Goal: Transaction & Acquisition: Book appointment/travel/reservation

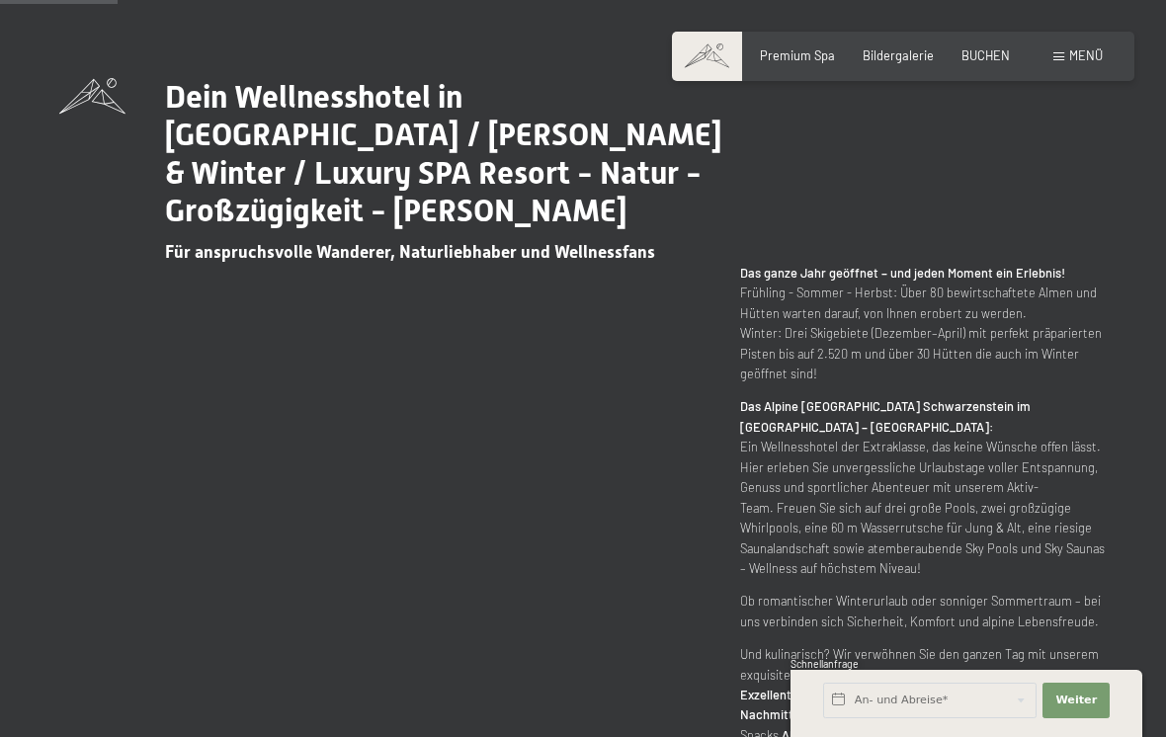
scroll to position [775, 0]
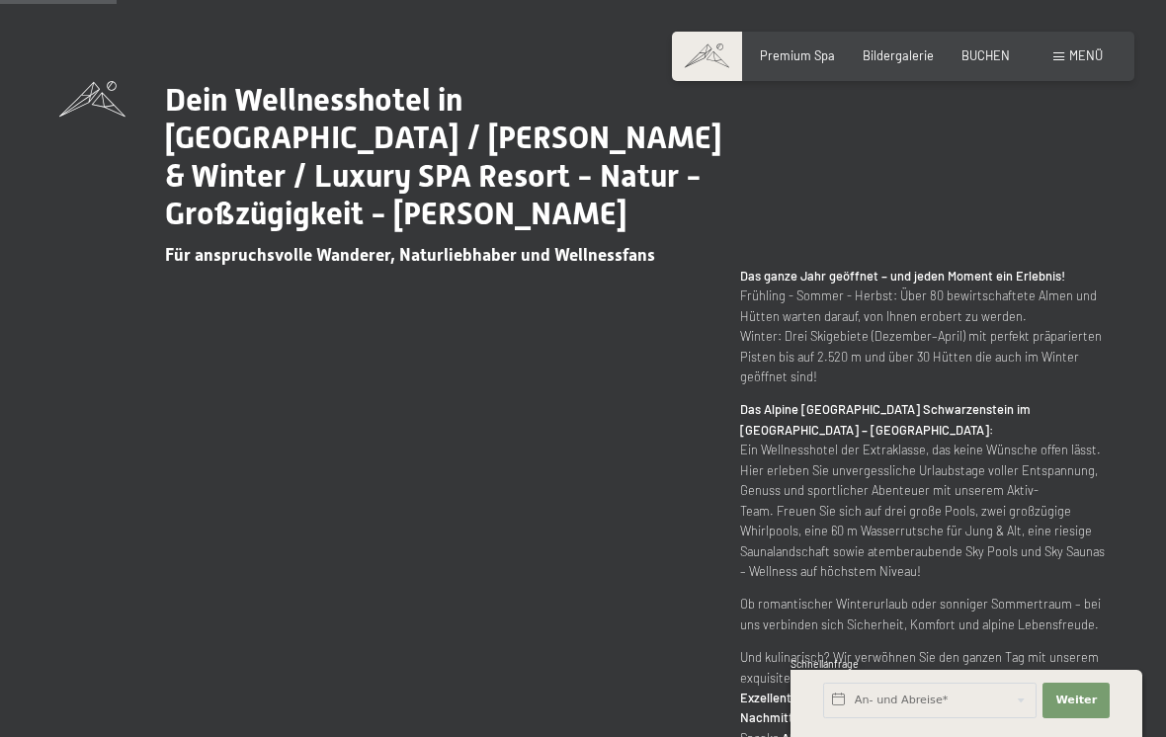
click at [1082, 52] on span "Menü" at bounding box center [1086, 55] width 34 height 16
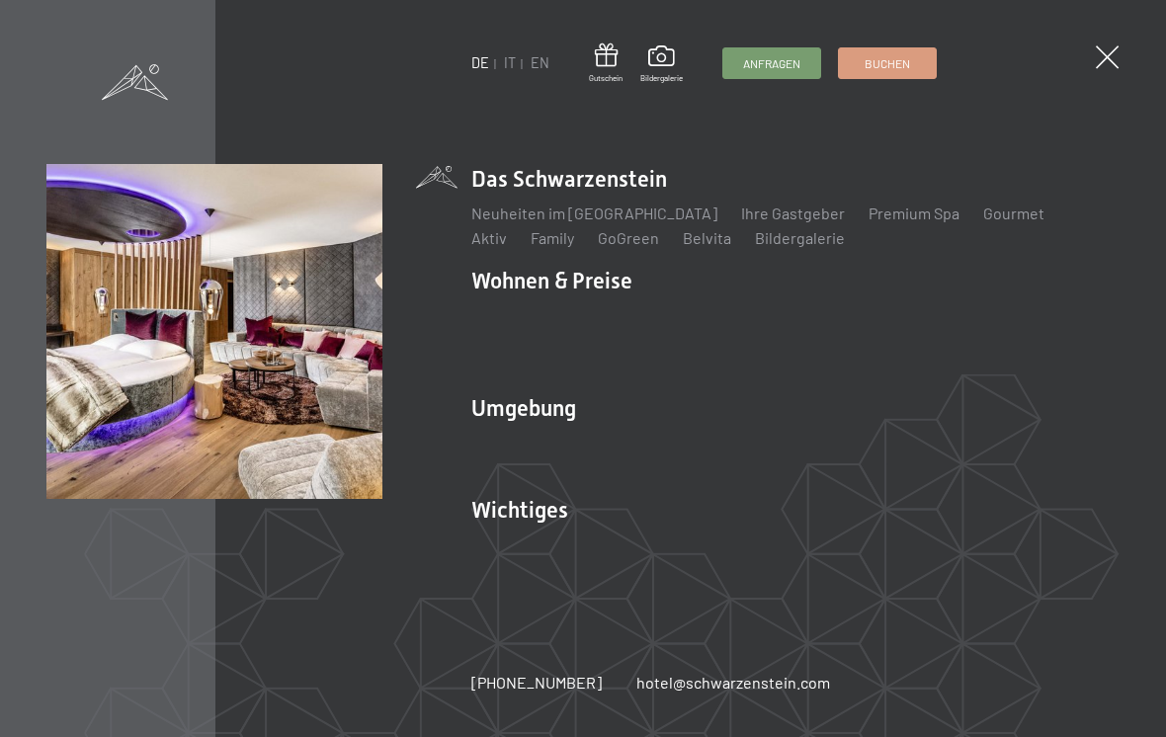
click at [705, 324] on link "Zimmer & Preise" at bounding box center [680, 314] width 115 height 19
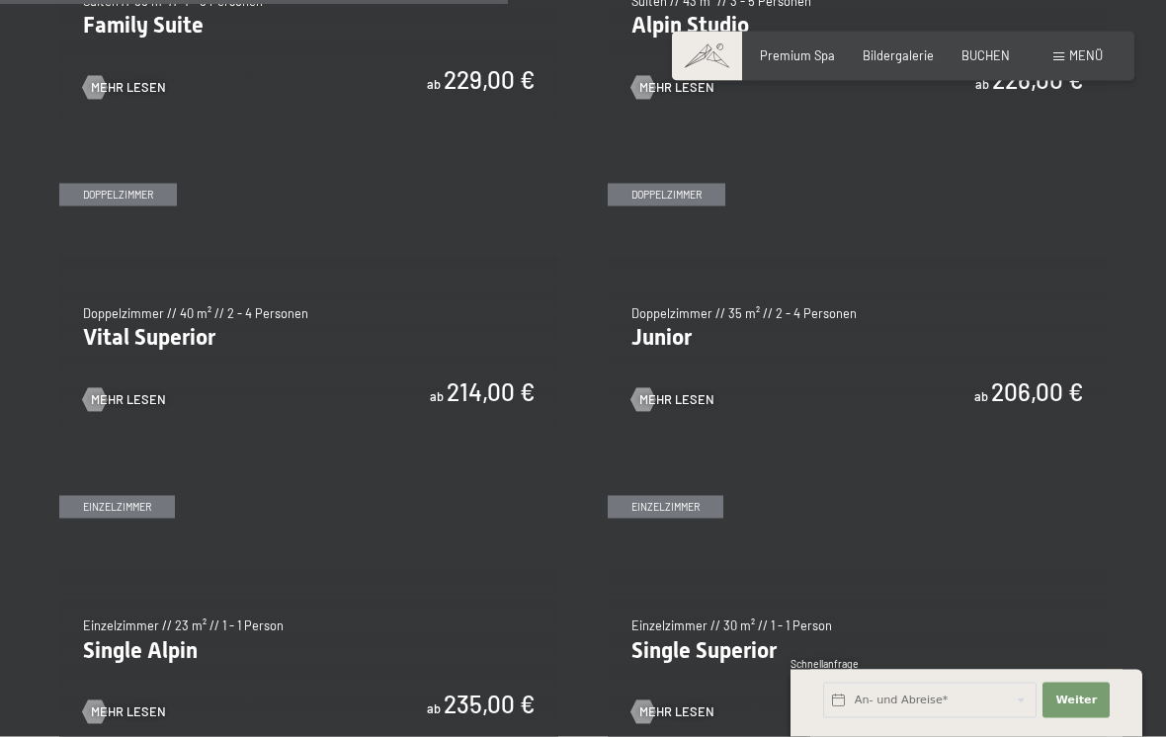
scroll to position [2157, 0]
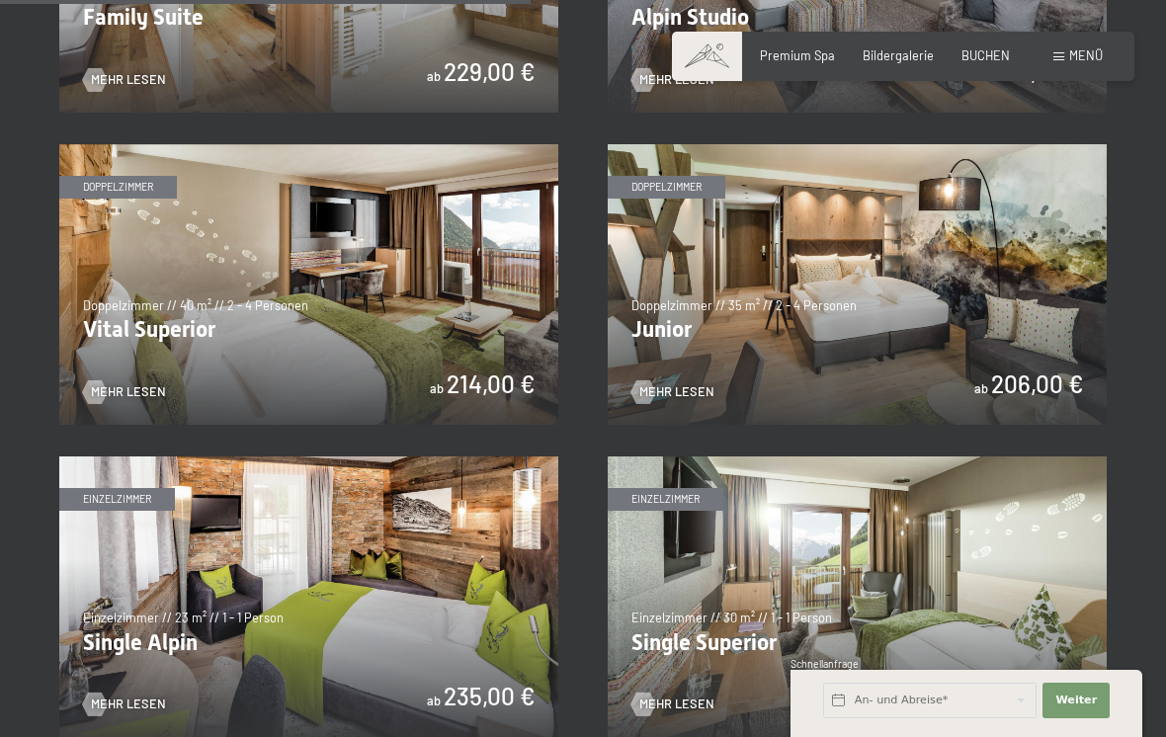
click at [918, 303] on img at bounding box center [857, 284] width 499 height 281
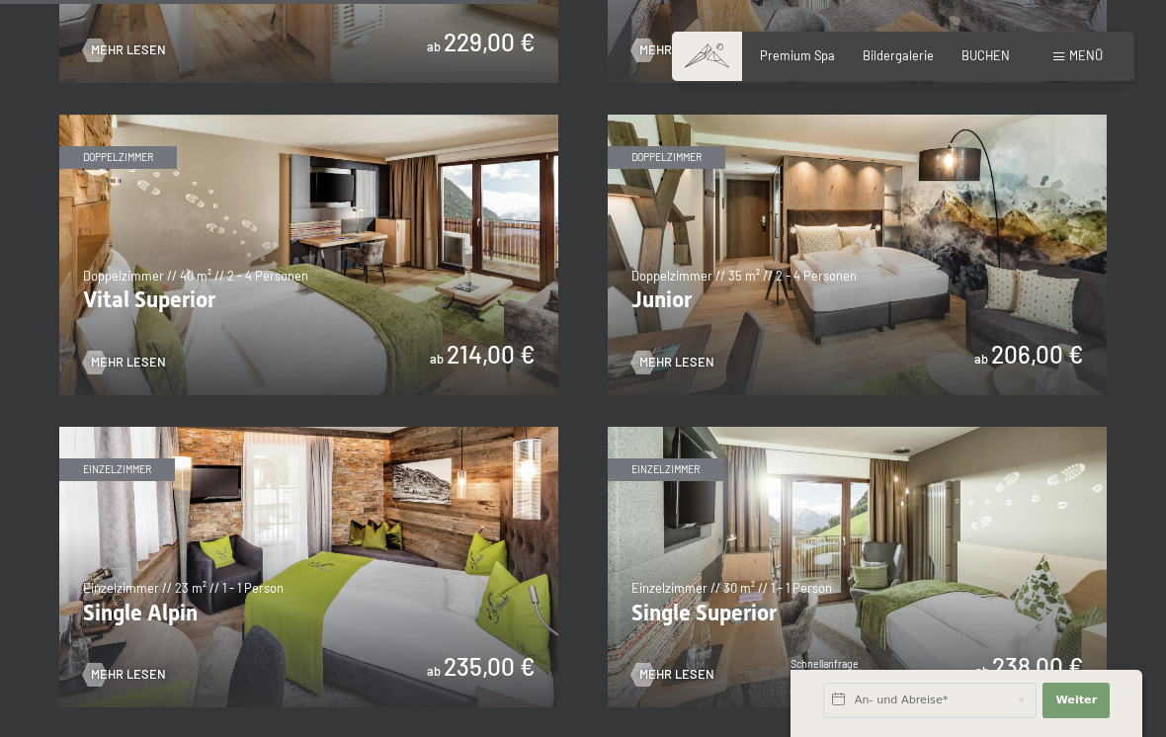
scroll to position [2186, 0]
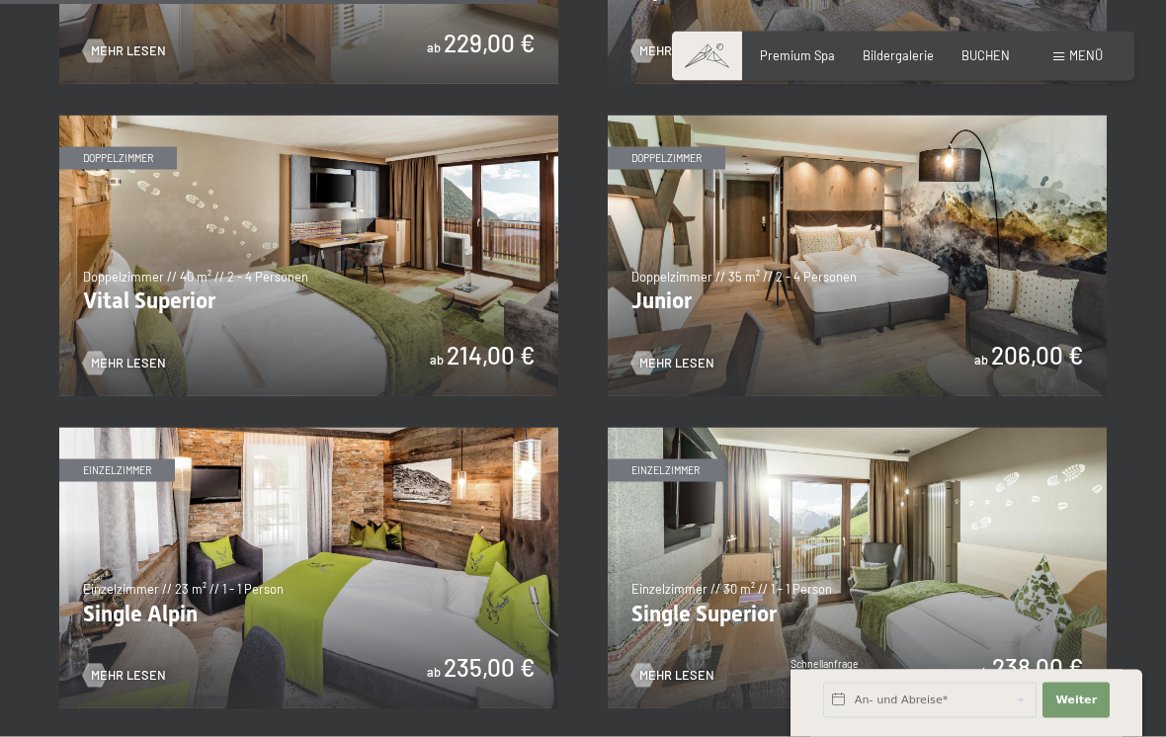
click at [909, 282] on img at bounding box center [857, 256] width 499 height 281
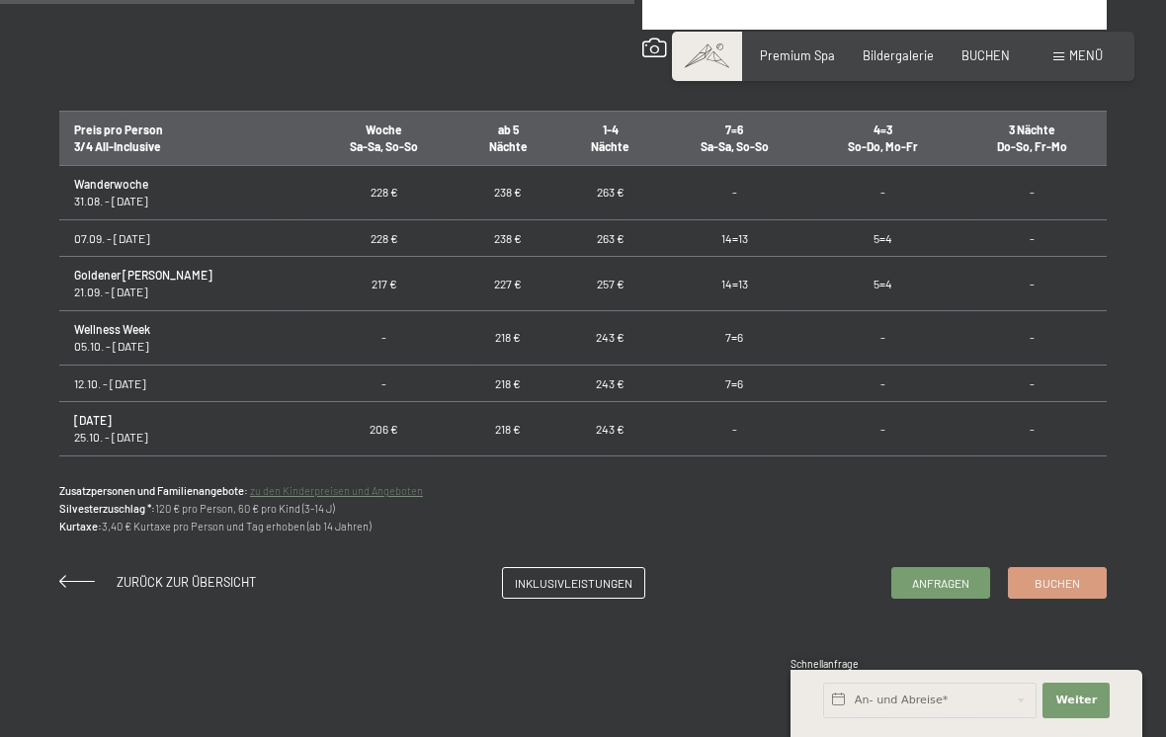
scroll to position [1164, 0]
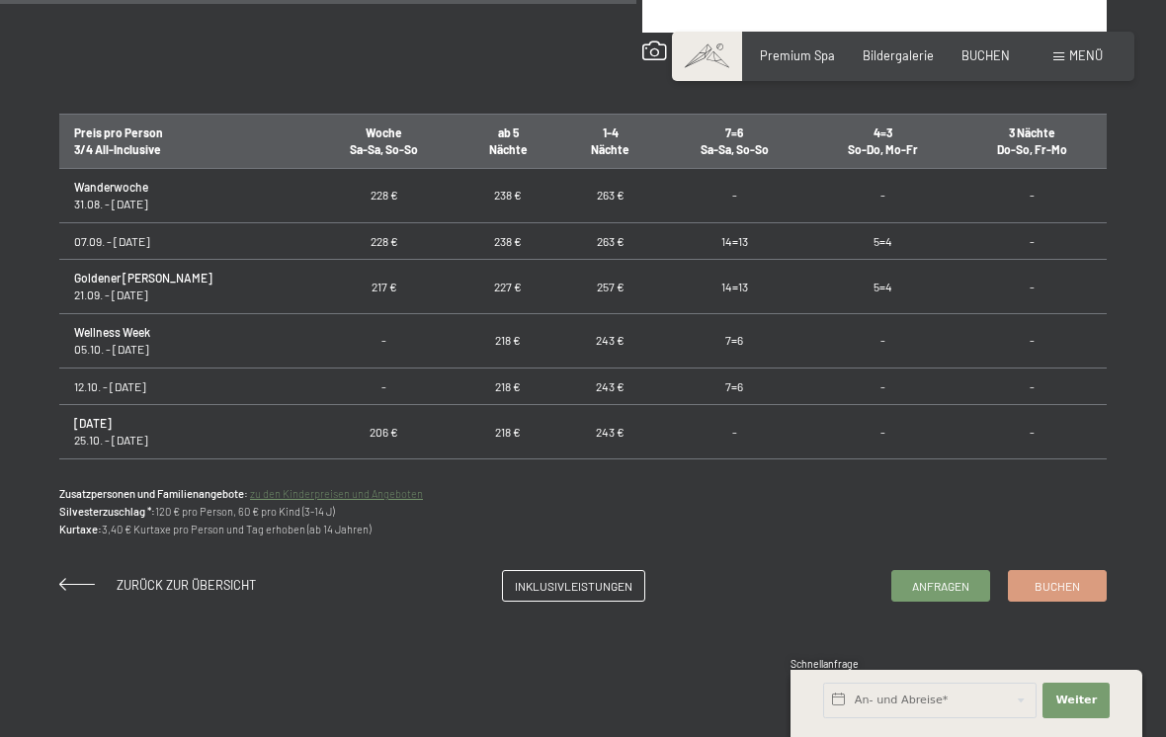
click at [126, 588] on span "Zurück zur Übersicht" at bounding box center [186, 585] width 139 height 16
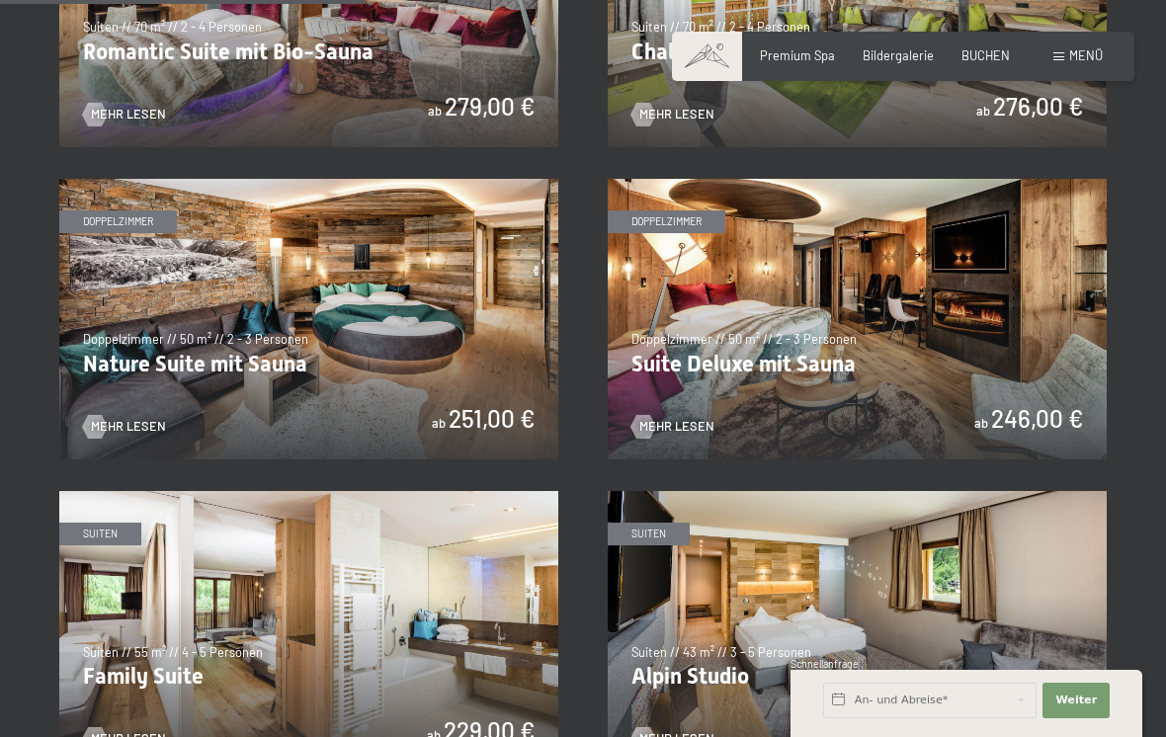
scroll to position [1497, 0]
click at [919, 339] on img at bounding box center [857, 320] width 499 height 281
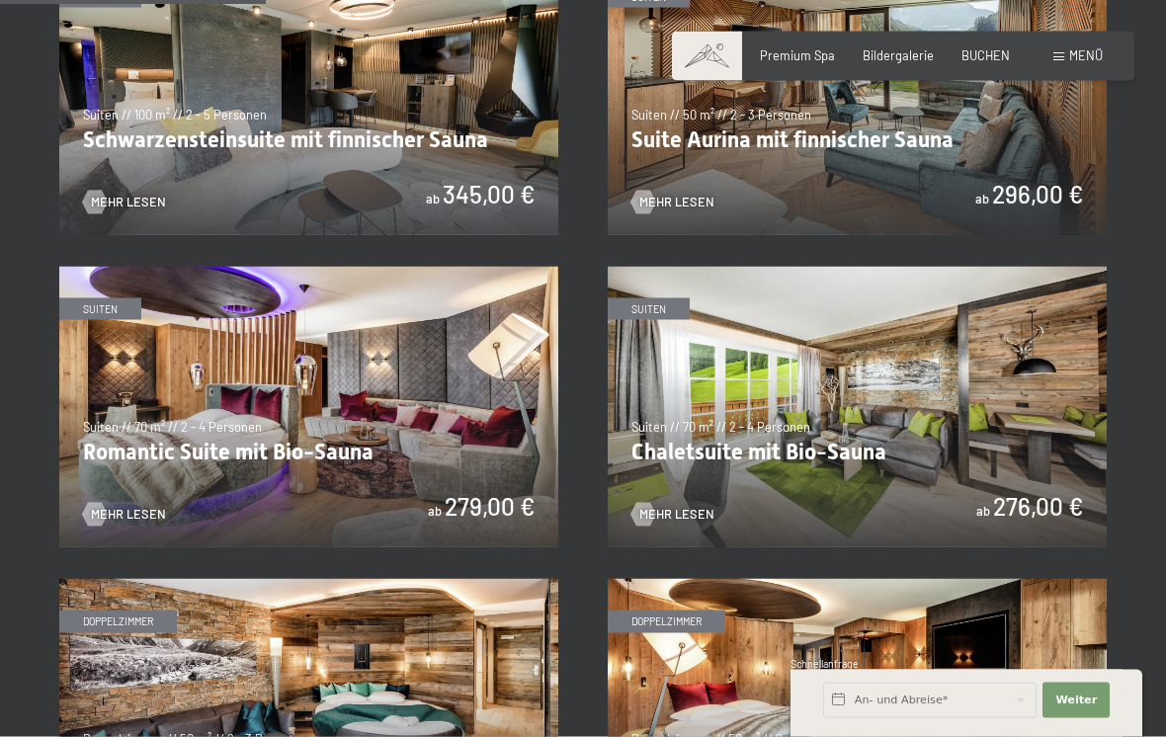
scroll to position [1079, 0]
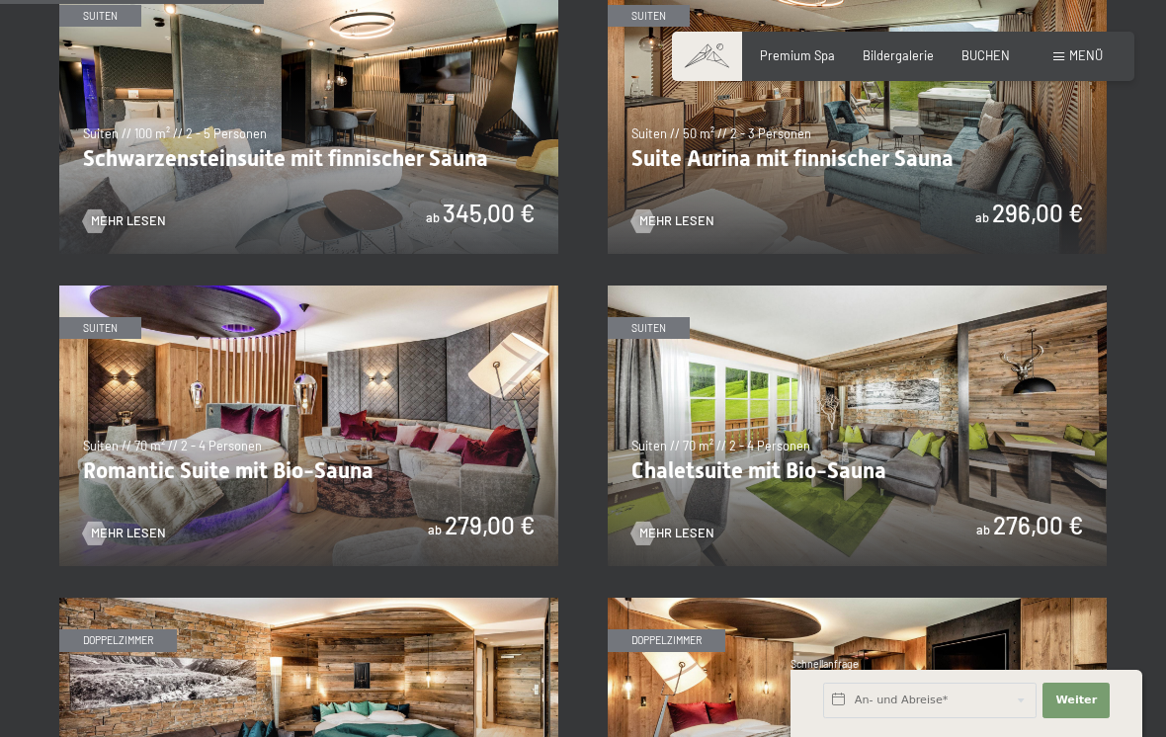
click at [154, 390] on img at bounding box center [308, 426] width 499 height 281
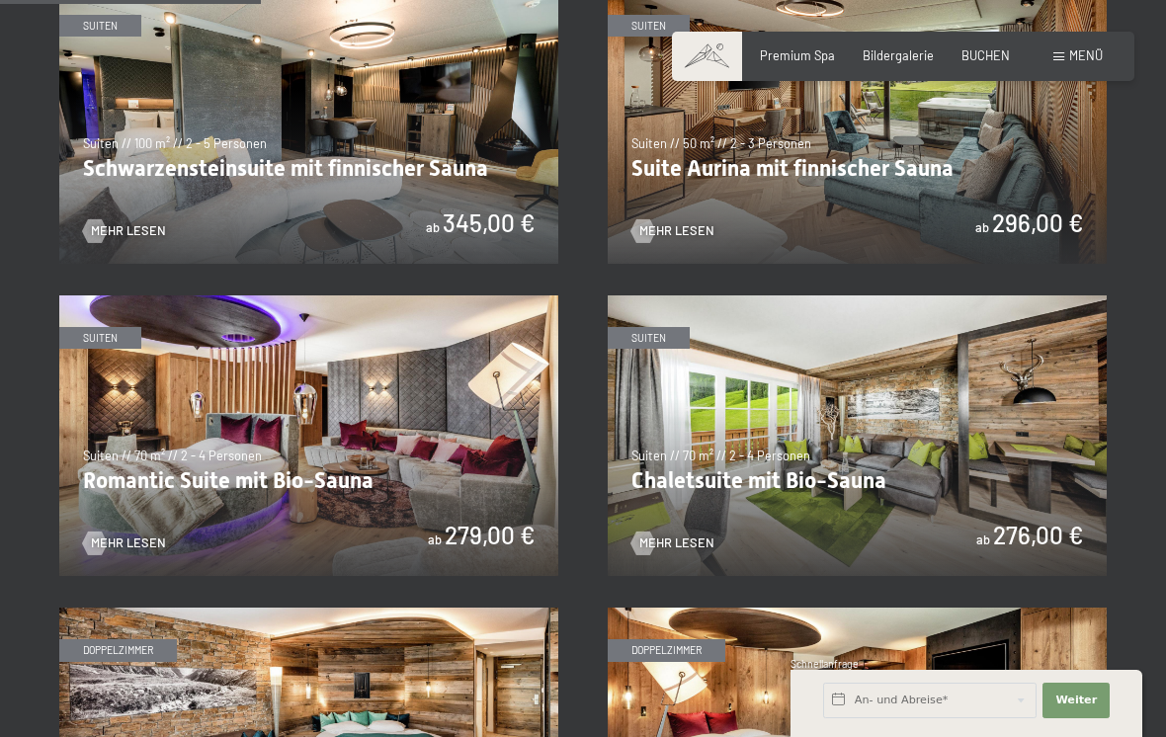
scroll to position [1070, 0]
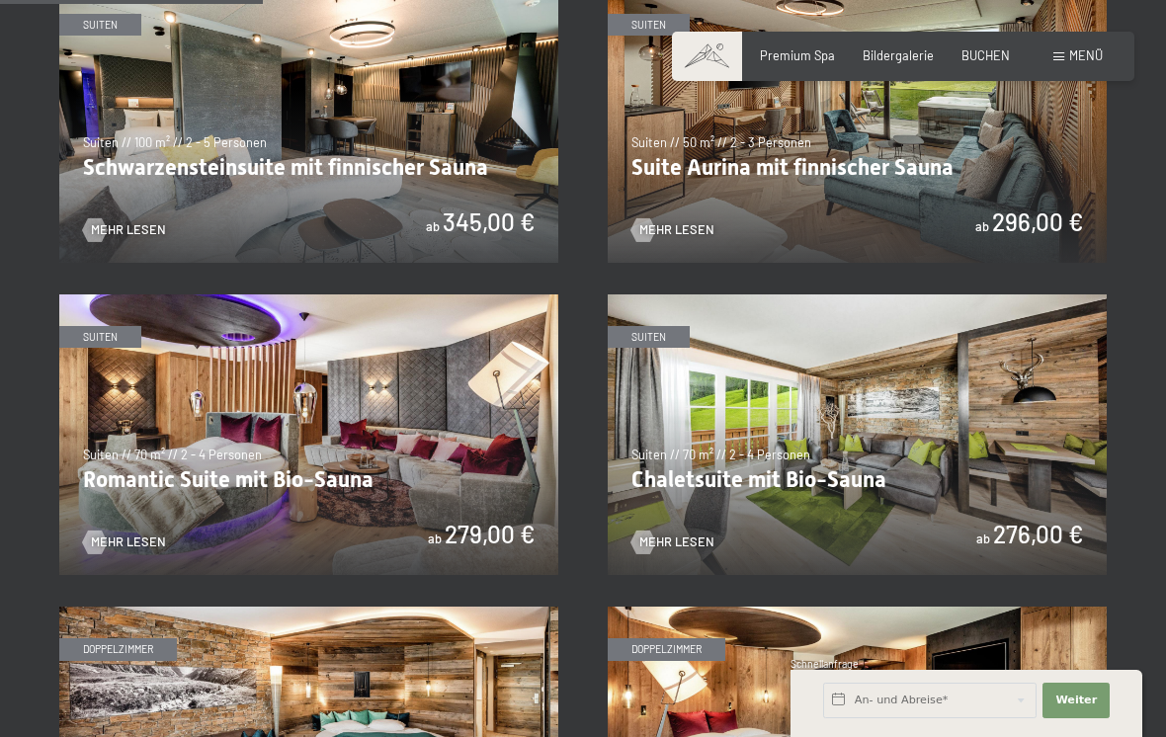
click at [954, 434] on img at bounding box center [857, 434] width 499 height 281
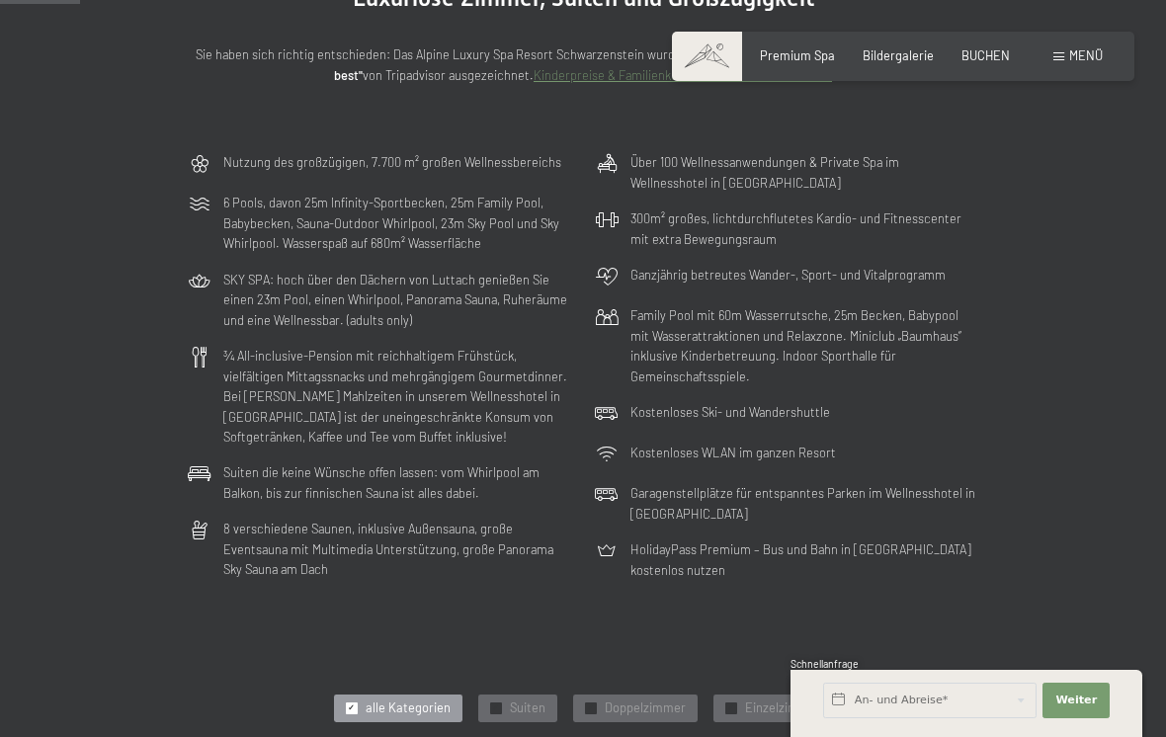
scroll to position [0, 0]
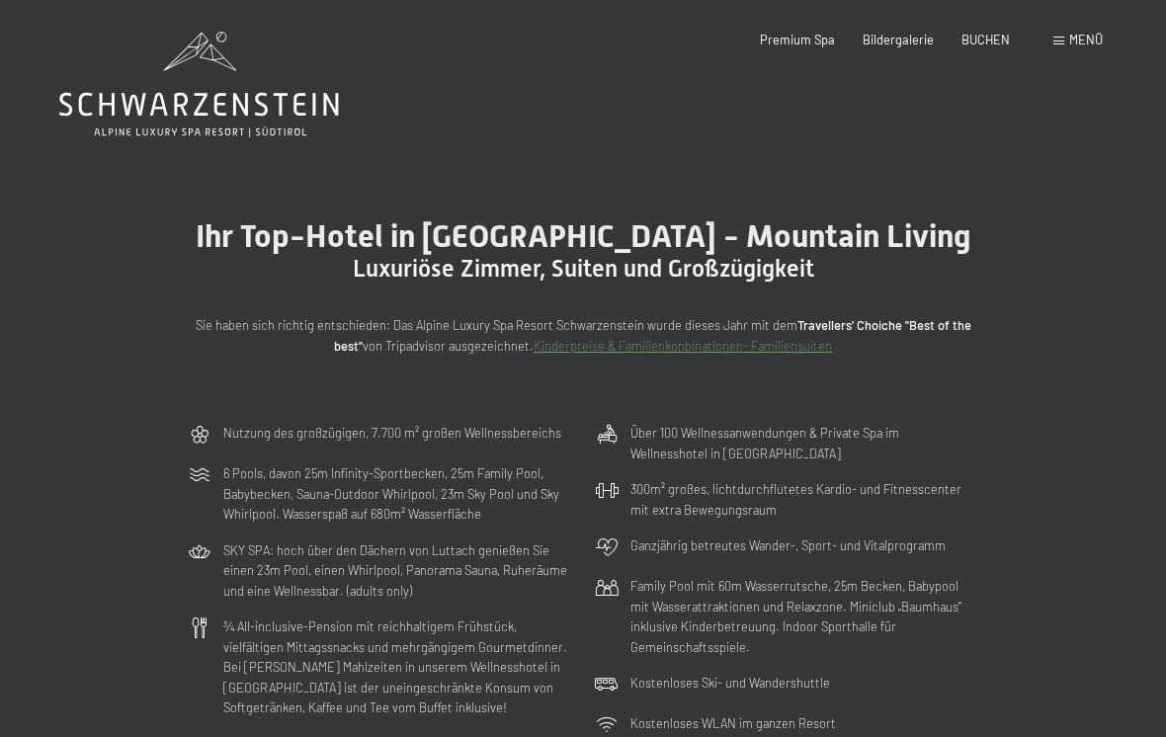
click at [807, 40] on span "Premium Spa" at bounding box center [797, 40] width 75 height 16
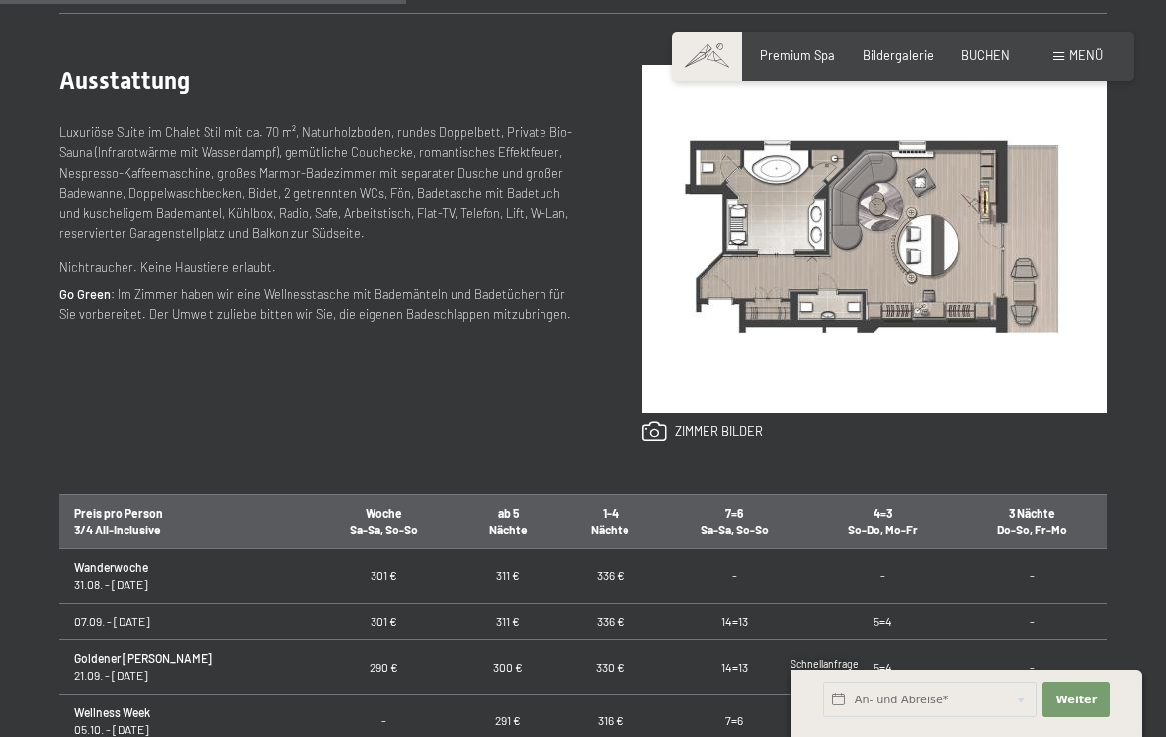
scroll to position [781, 0]
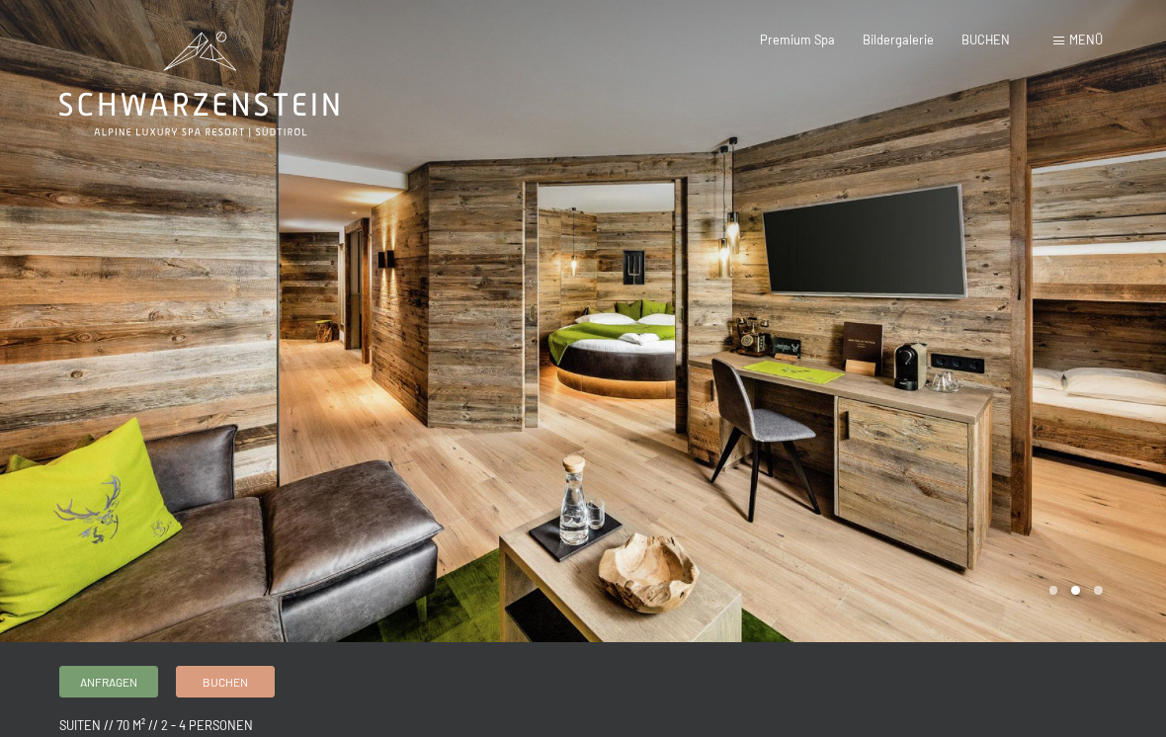
click at [949, 402] on div at bounding box center [874, 321] width 583 height 642
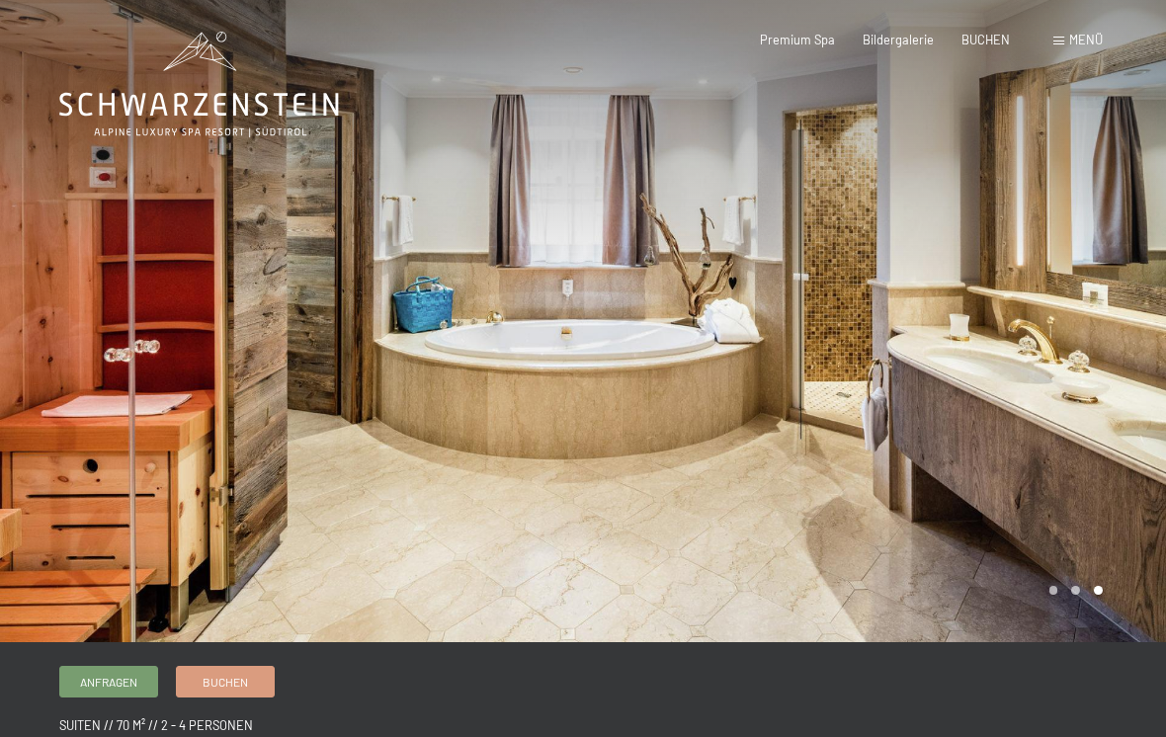
click at [967, 380] on div at bounding box center [874, 321] width 583 height 642
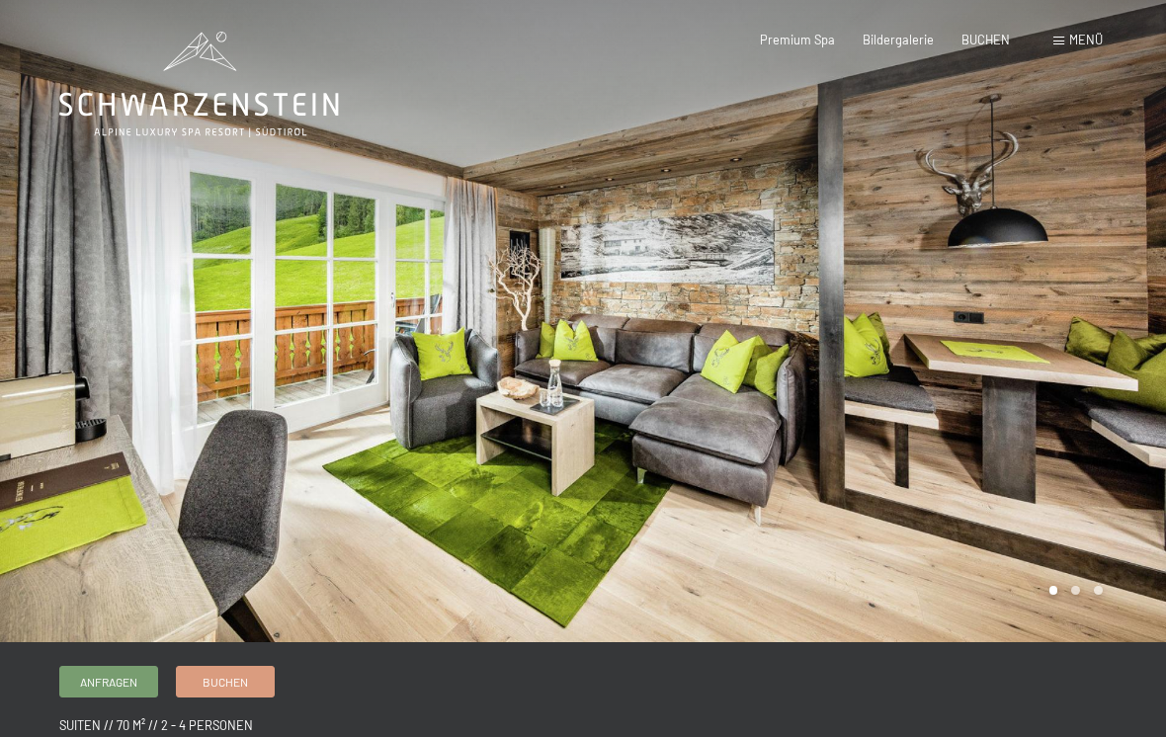
click at [942, 373] on div at bounding box center [874, 321] width 583 height 642
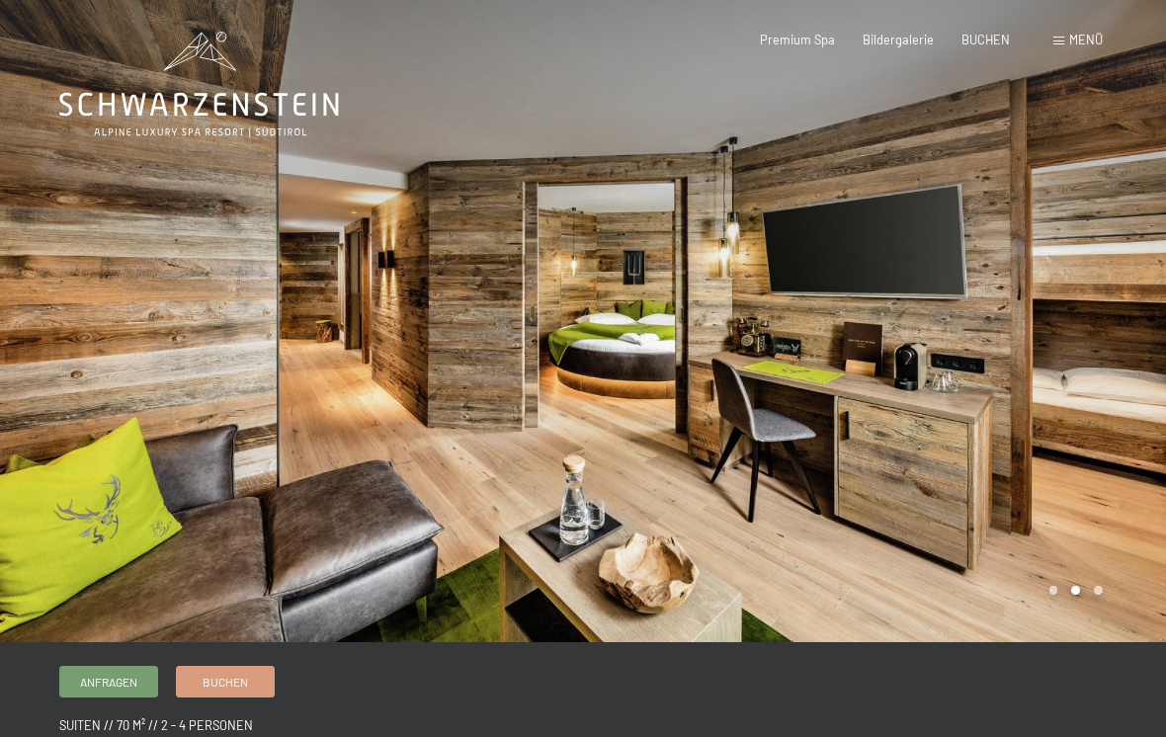
click at [968, 397] on div at bounding box center [874, 321] width 583 height 642
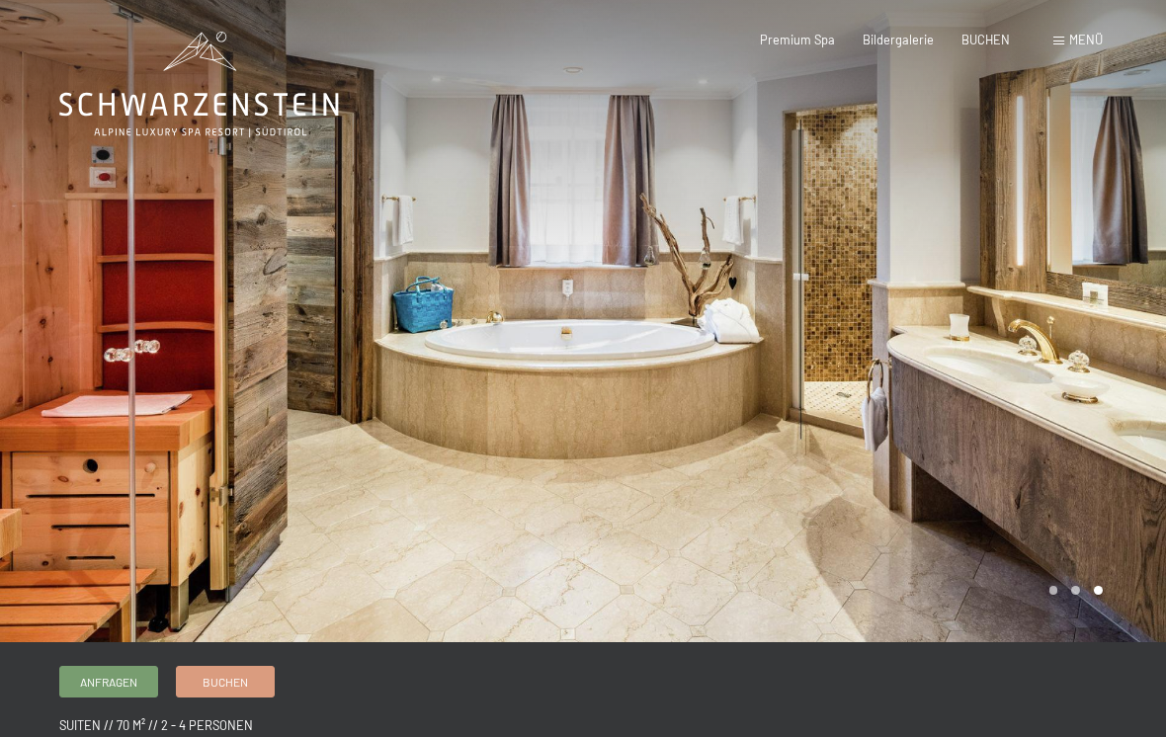
click at [989, 394] on div at bounding box center [874, 321] width 583 height 642
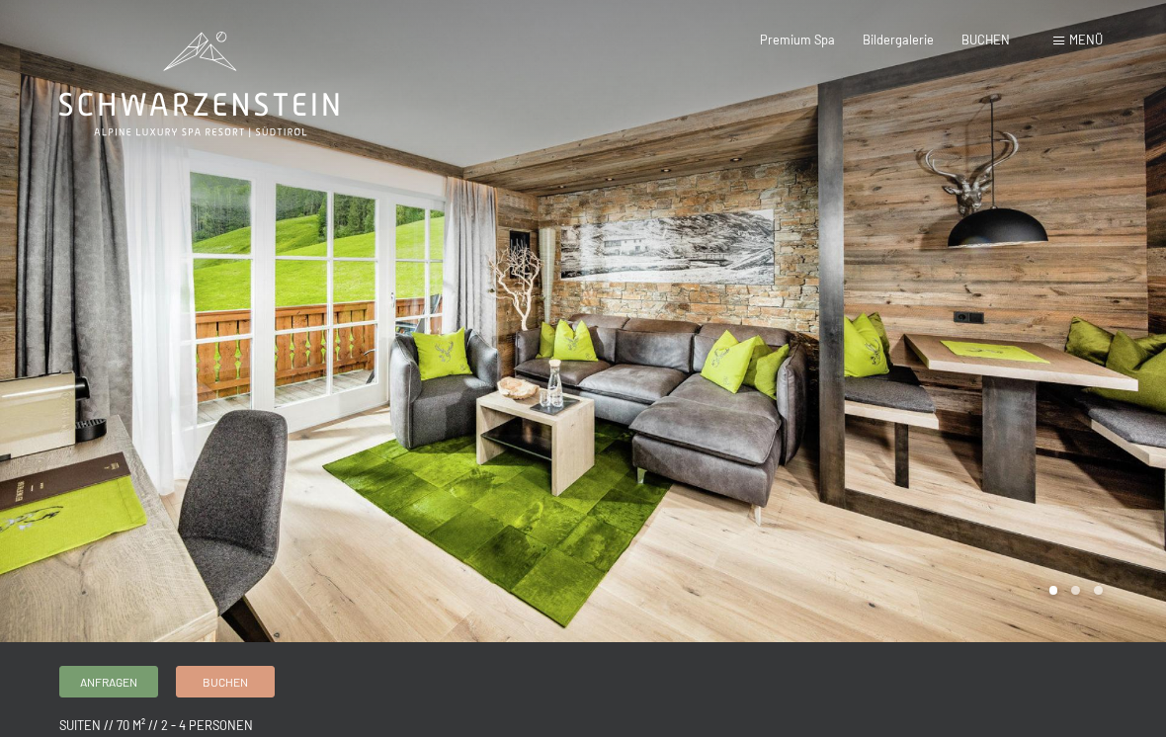
click at [990, 381] on div at bounding box center [874, 321] width 583 height 642
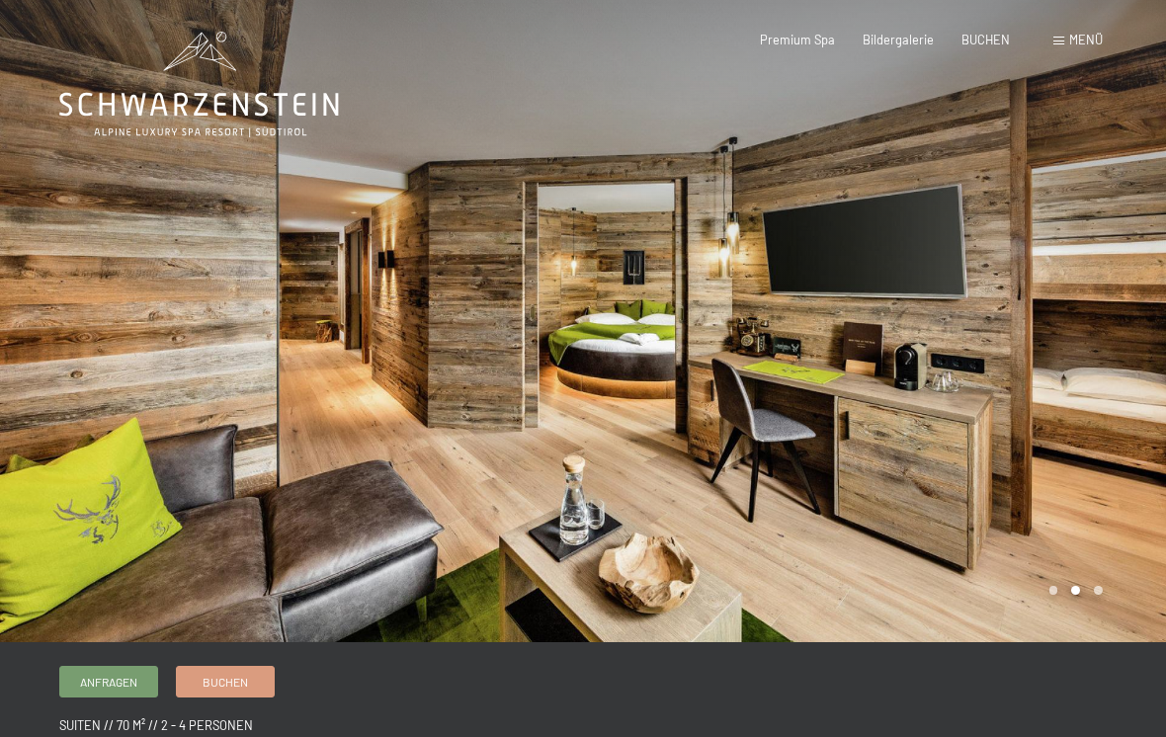
click at [989, 367] on div at bounding box center [874, 321] width 583 height 642
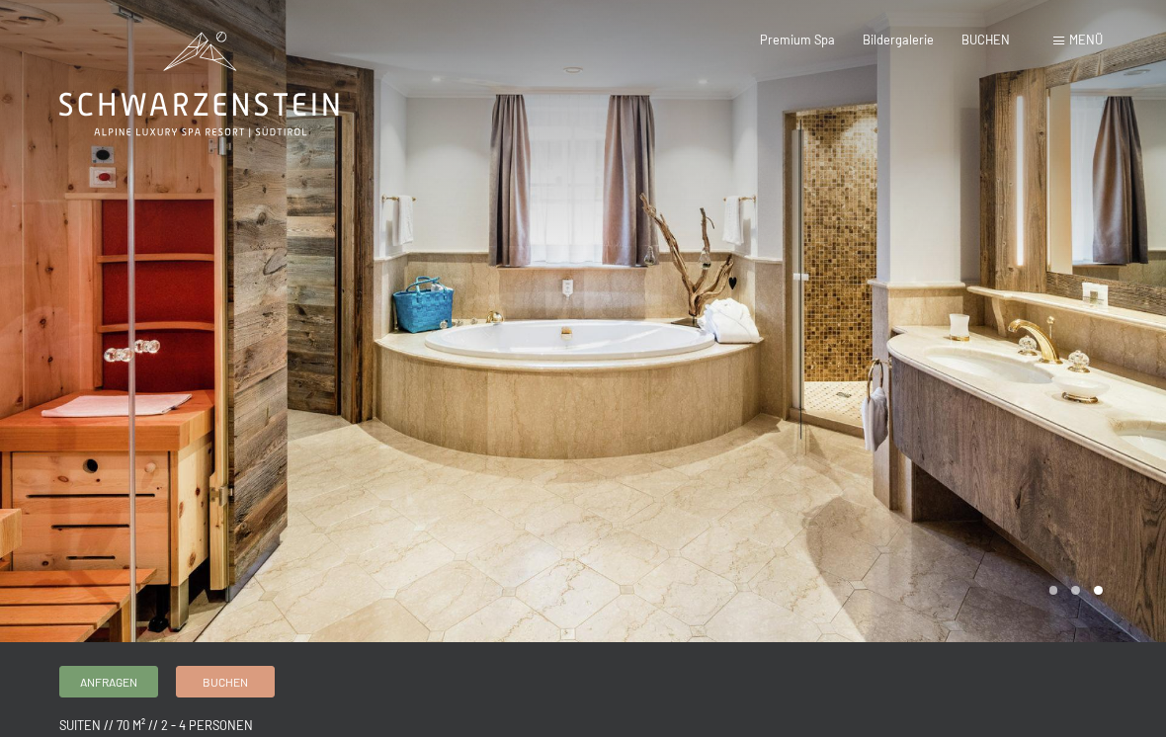
click at [948, 342] on div at bounding box center [874, 321] width 583 height 642
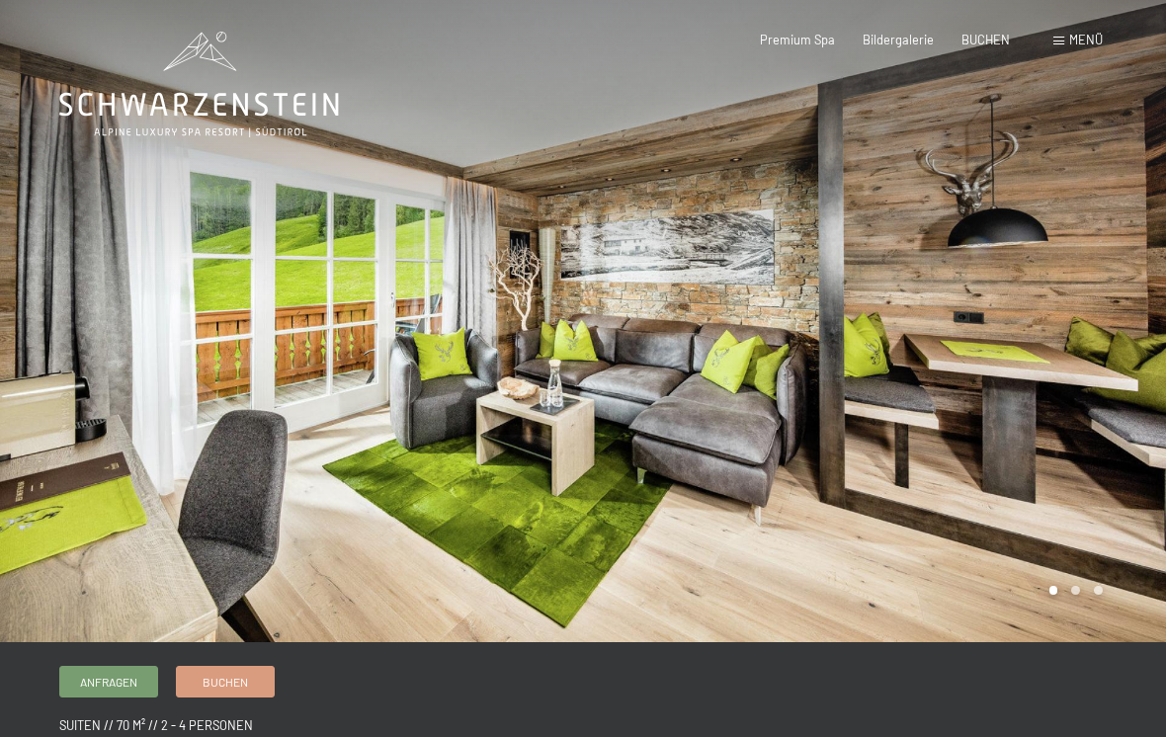
click at [956, 341] on div at bounding box center [874, 321] width 583 height 642
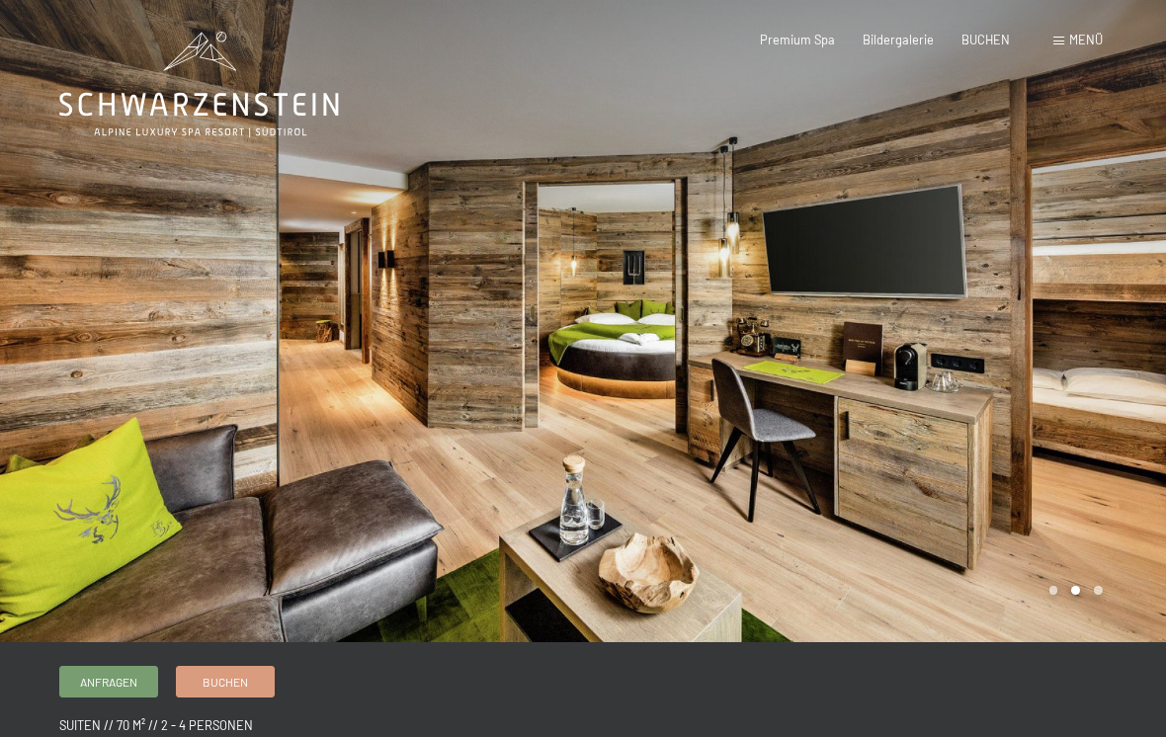
click at [958, 338] on div at bounding box center [874, 321] width 583 height 642
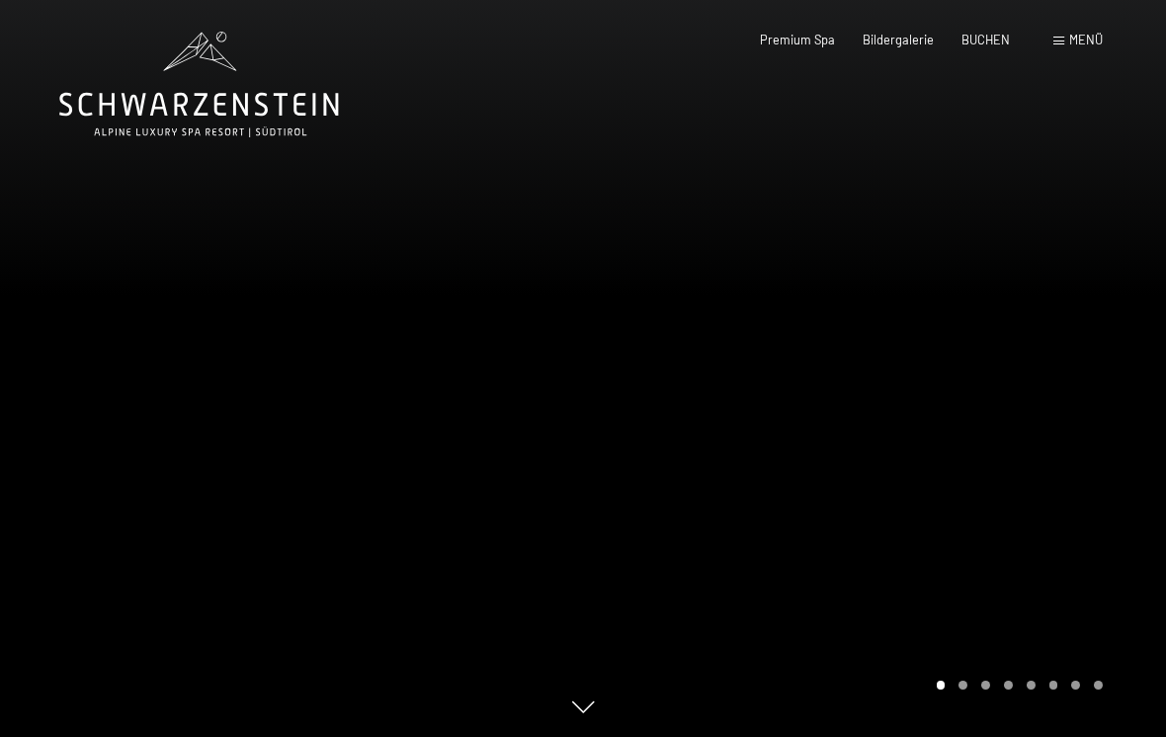
click at [778, 37] on span "Premium Spa" at bounding box center [797, 40] width 75 height 16
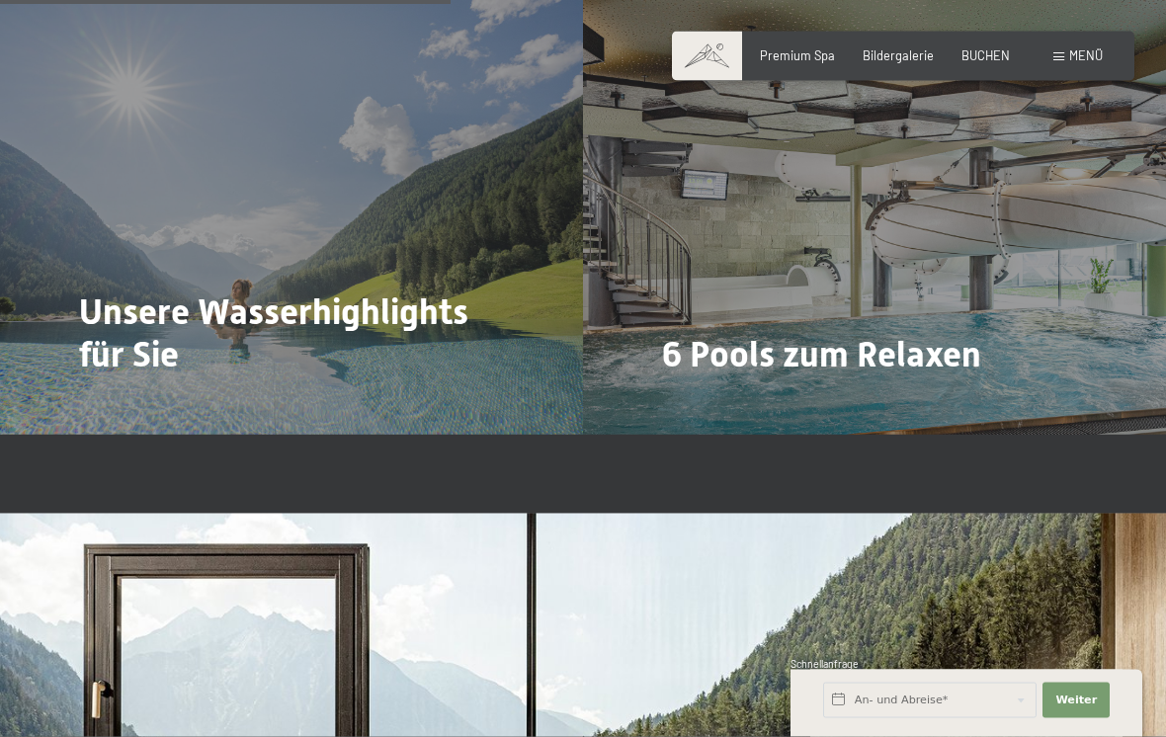
scroll to position [3604, 0]
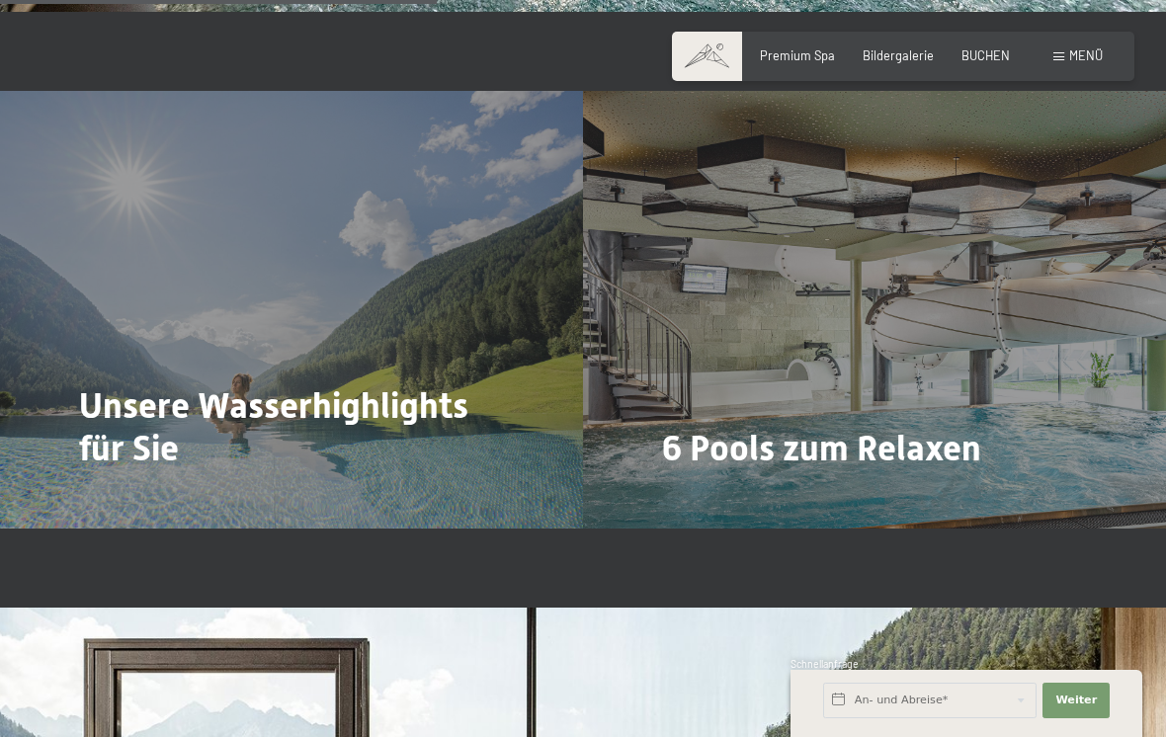
click at [901, 51] on span "Bildergalerie" at bounding box center [898, 55] width 71 height 16
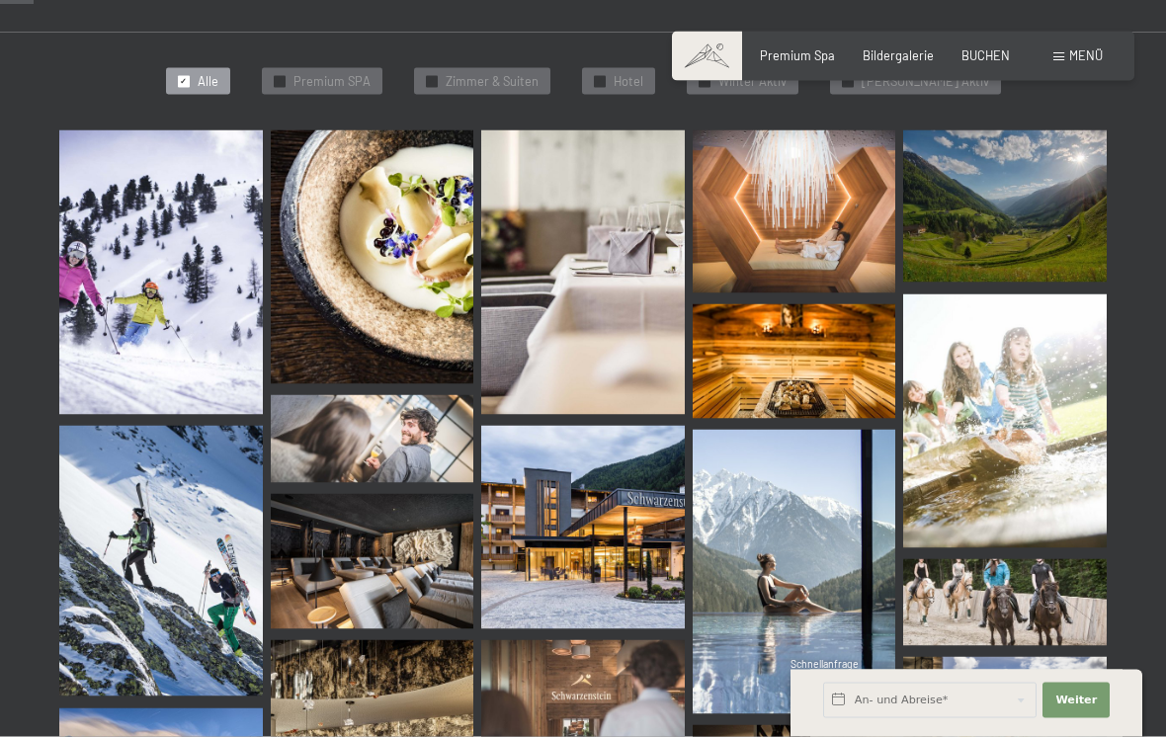
scroll to position [477, 0]
click at [950, 703] on input "text" at bounding box center [929, 701] width 213 height 36
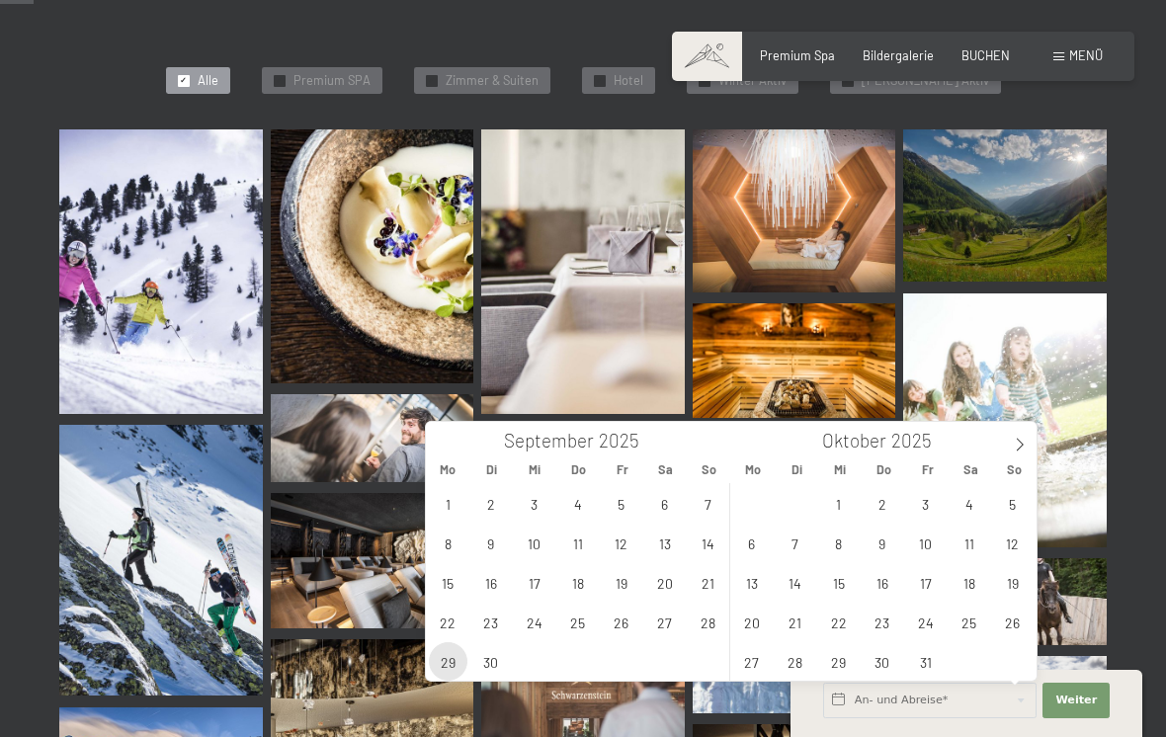
click at [456, 658] on span "29" at bounding box center [448, 661] width 39 height 39
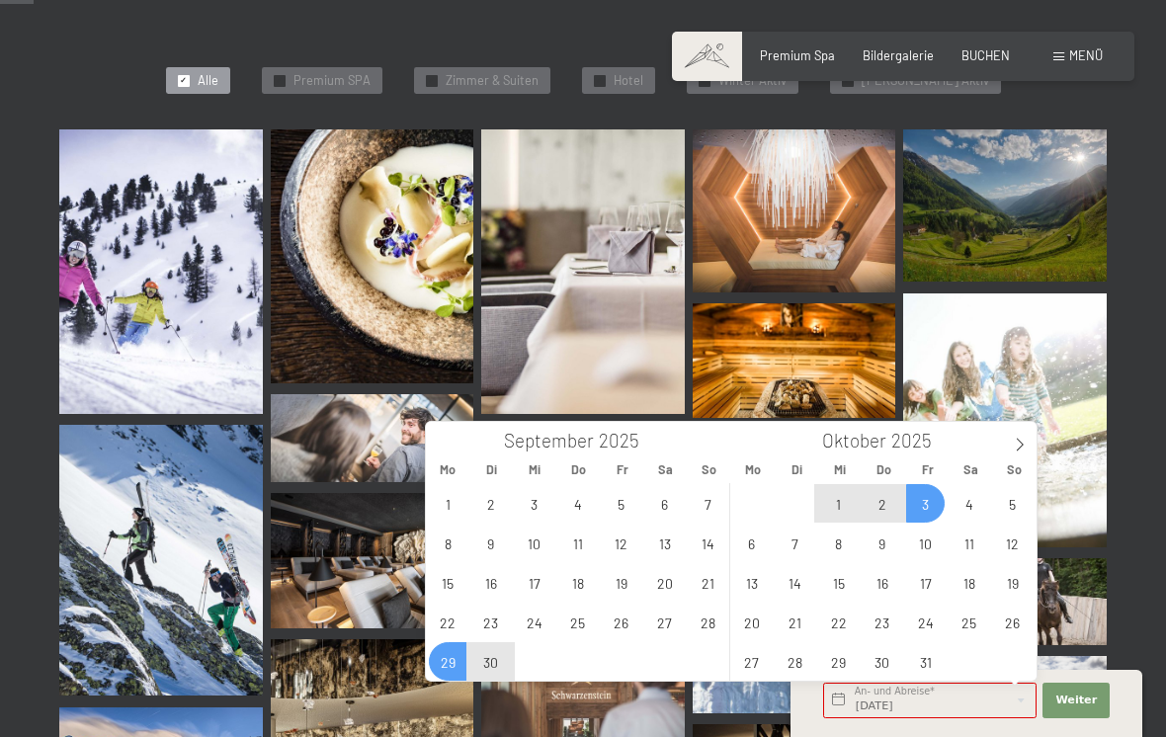
click at [920, 504] on span "3" at bounding box center [925, 503] width 39 height 39
type input "Mo. 29.09.2025 - Fr. 03.10.2025"
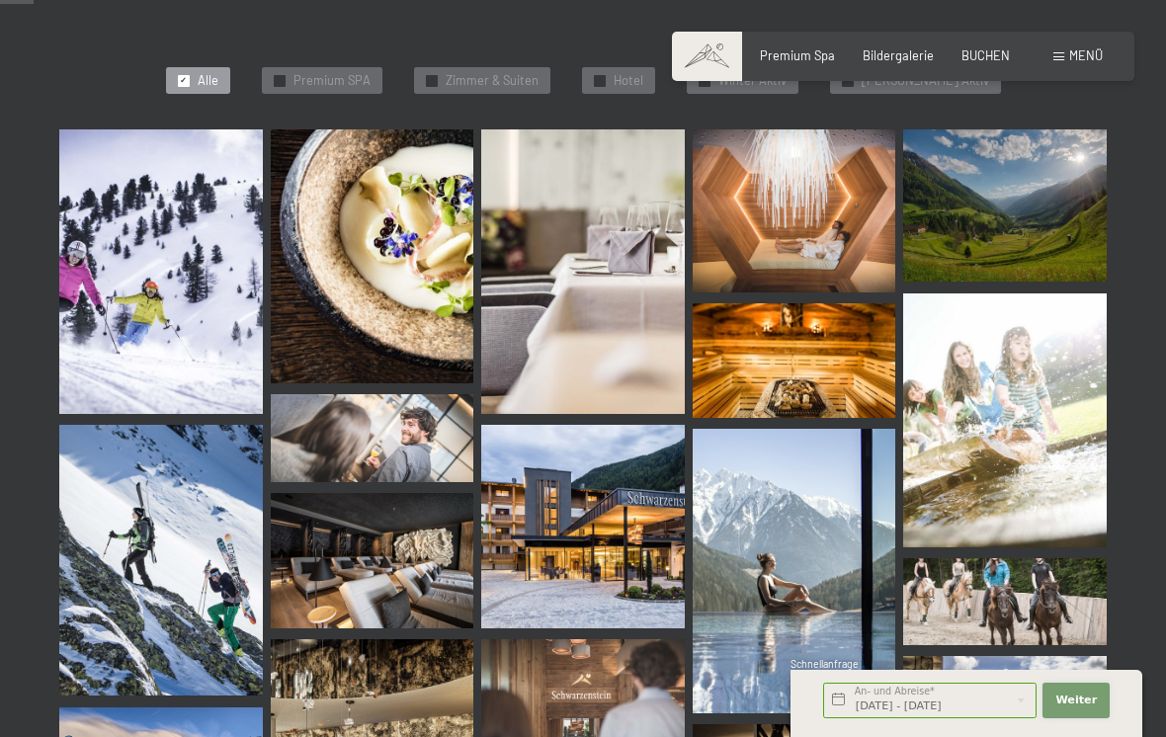
click at [1088, 699] on span "Weiter" at bounding box center [1075, 701] width 41 height 16
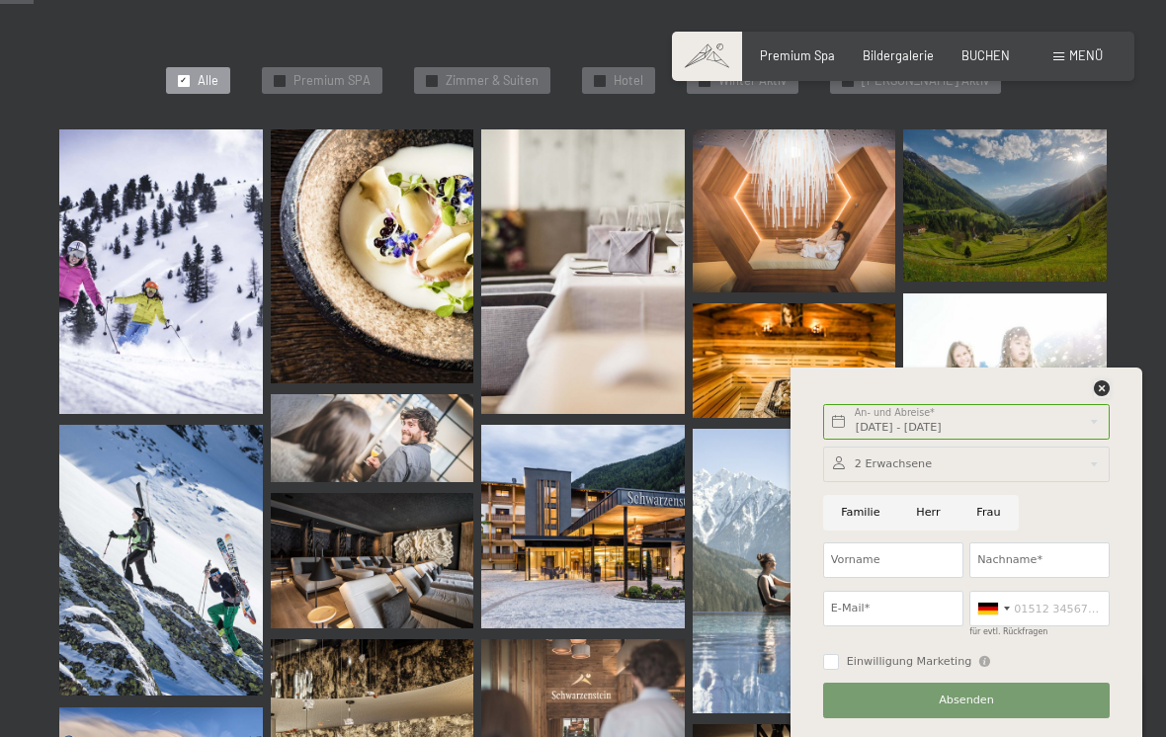
click at [1101, 388] on icon at bounding box center [1102, 388] width 16 height 16
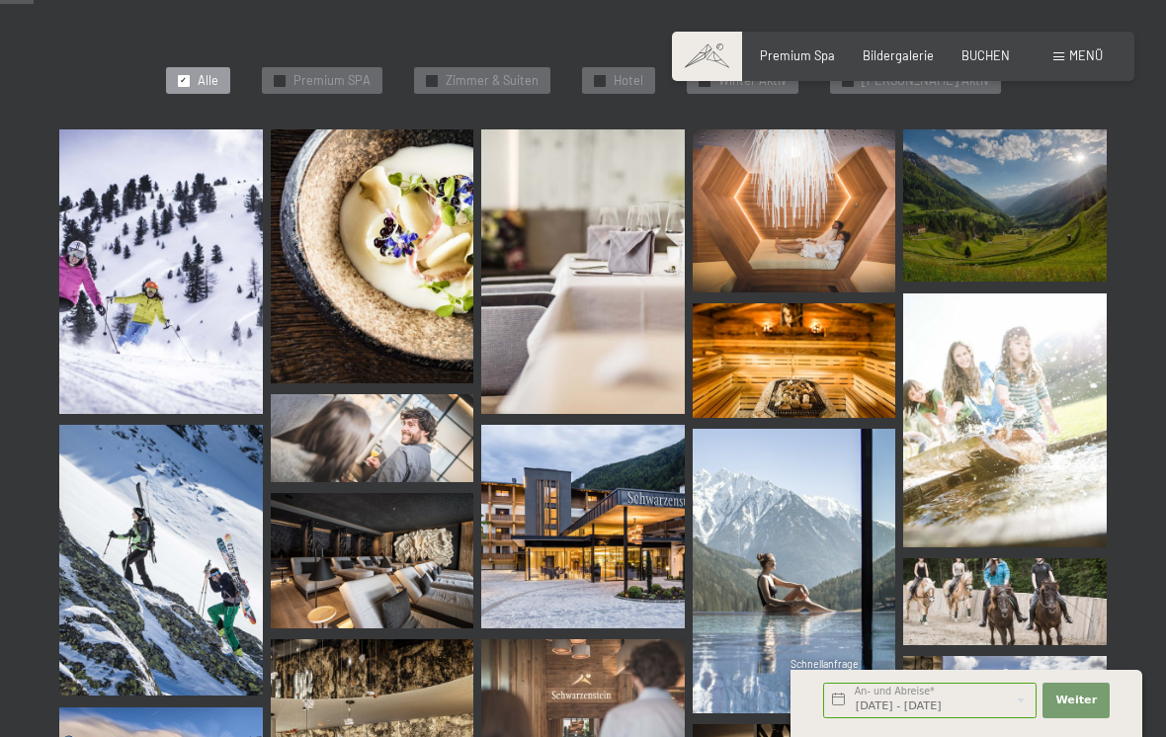
click at [990, 82] on div "✓ Alle ✓ Premium SPA ✓ Zimmer & Suiten ✓ Hotel ✓ Winter Aktiv ✓ Sommer Aktiv" at bounding box center [582, 81] width 1205 height 99
click at [985, 59] on span "BUCHEN" at bounding box center [985, 55] width 48 height 16
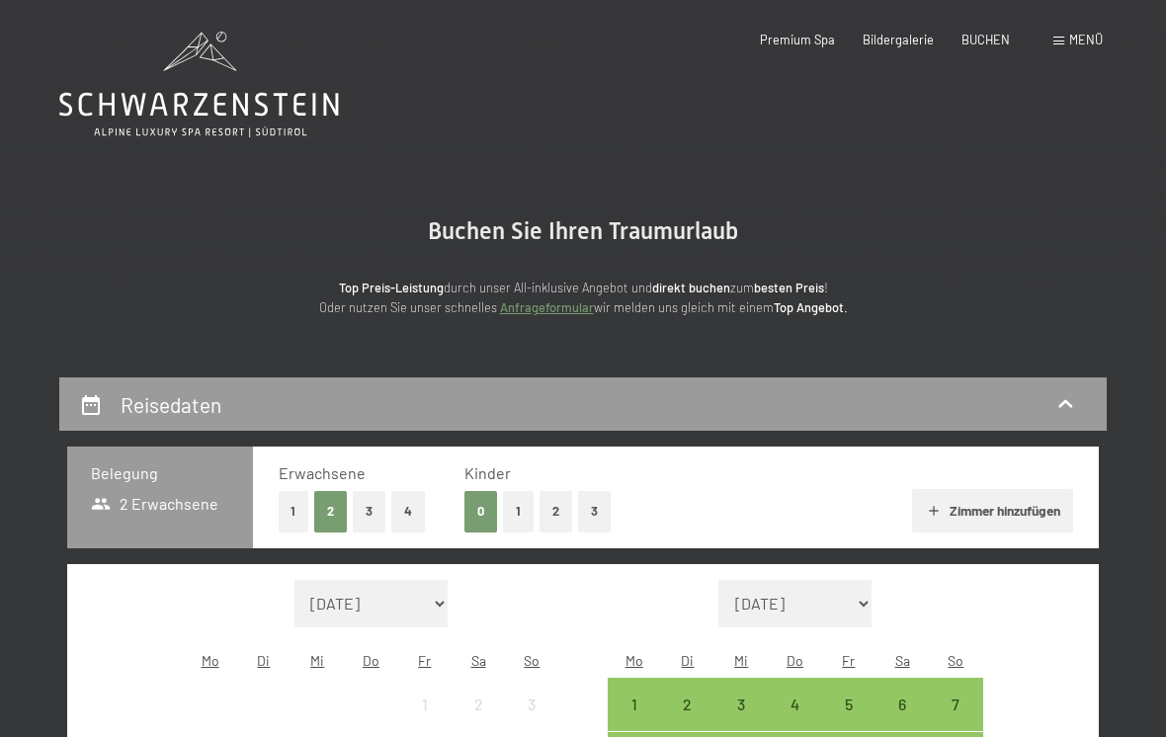
click at [808, 44] on span "Premium Spa" at bounding box center [797, 40] width 75 height 16
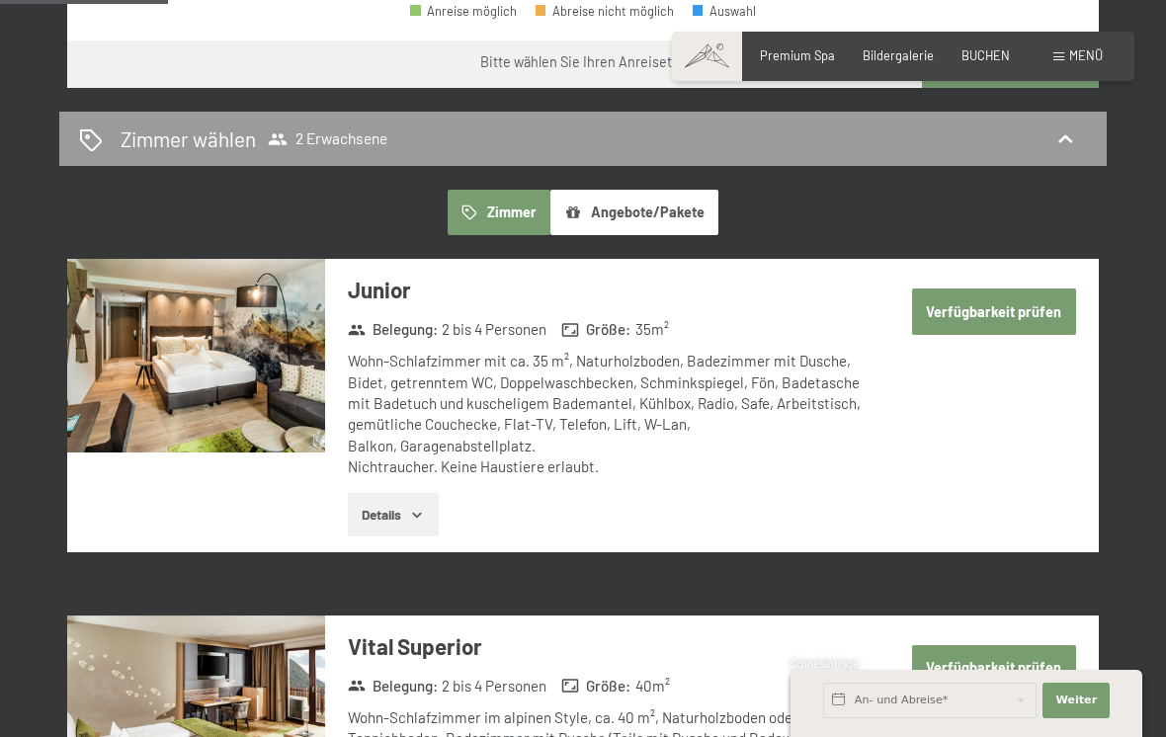
scroll to position [969, 0]
click at [420, 514] on icon "button" at bounding box center [417, 516] width 9 height 5
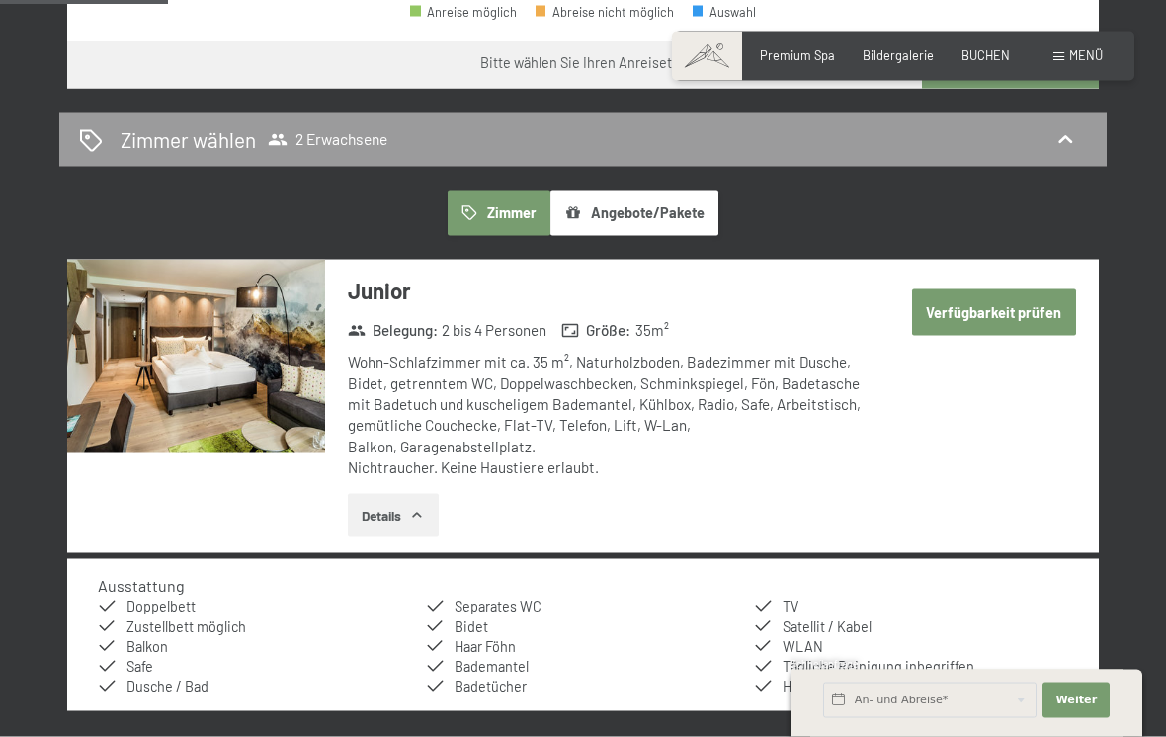
scroll to position [970, 0]
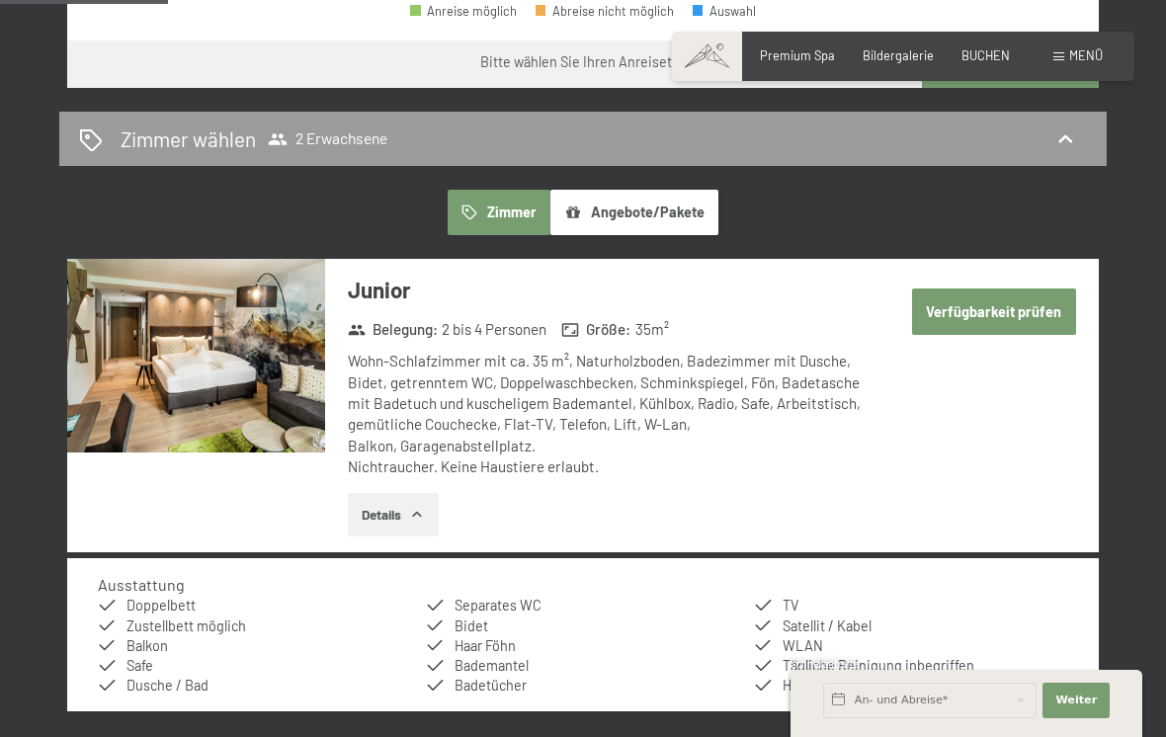
click at [1019, 289] on button "Verfügbarkeit prüfen" at bounding box center [994, 311] width 164 height 45
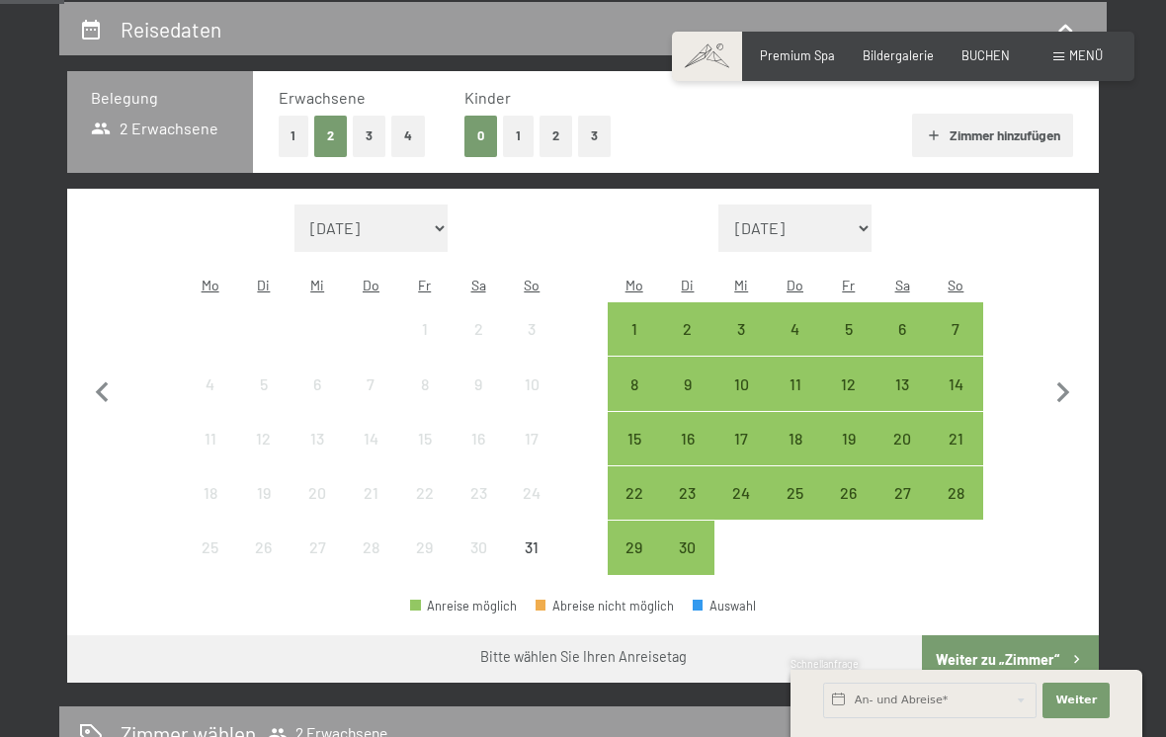
click at [642, 539] on div "29" at bounding box center [634, 563] width 49 height 49
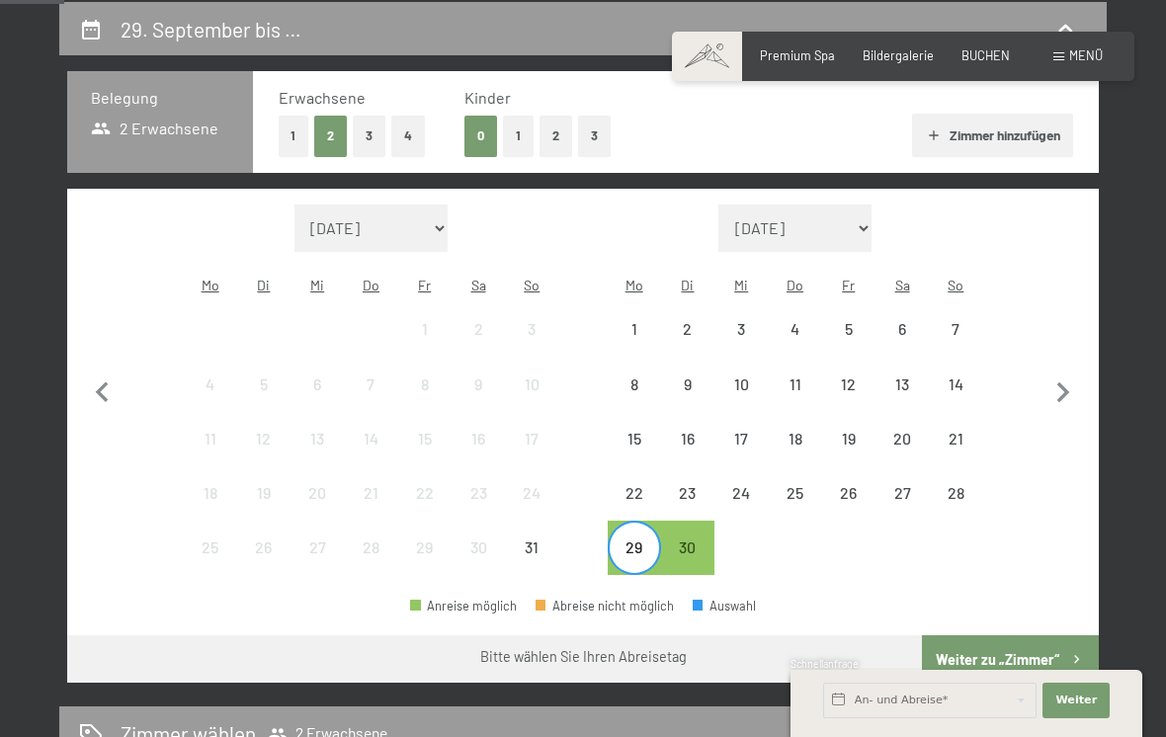
click at [1058, 403] on button "button" at bounding box center [1062, 391] width 41 height 372
select select "[DATE]"
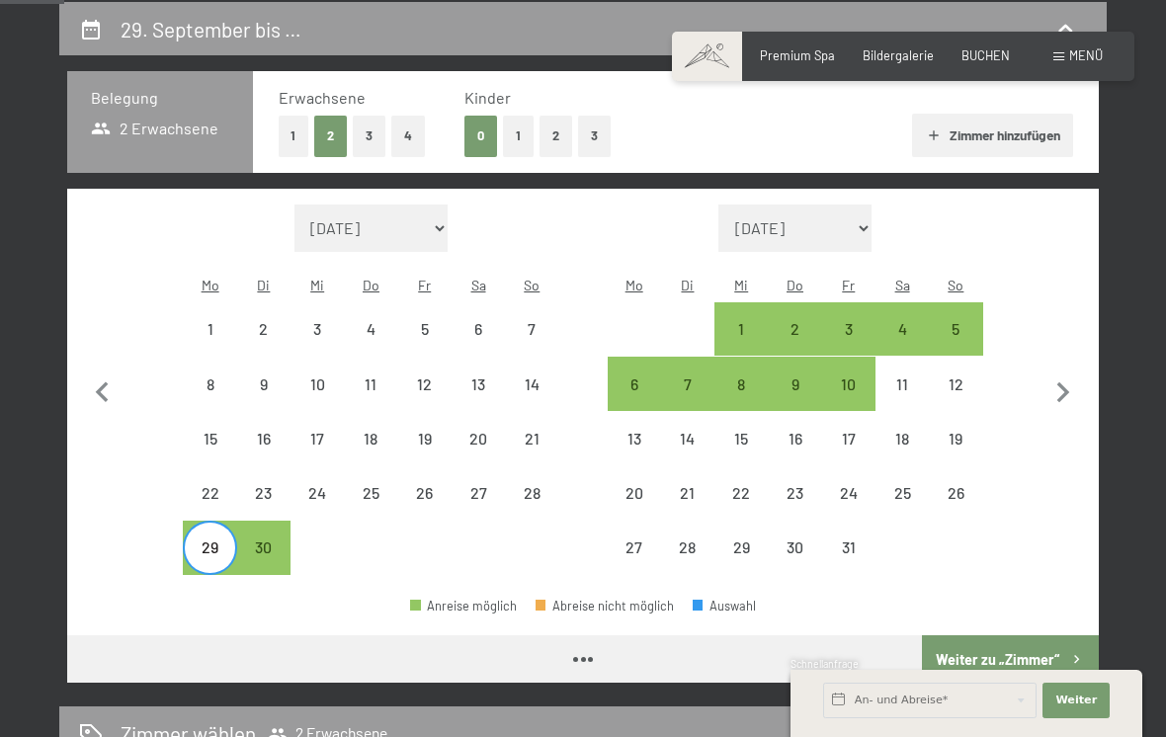
select select "[DATE]"
click at [850, 321] on div "3" at bounding box center [848, 345] width 49 height 49
select select "[DATE]"
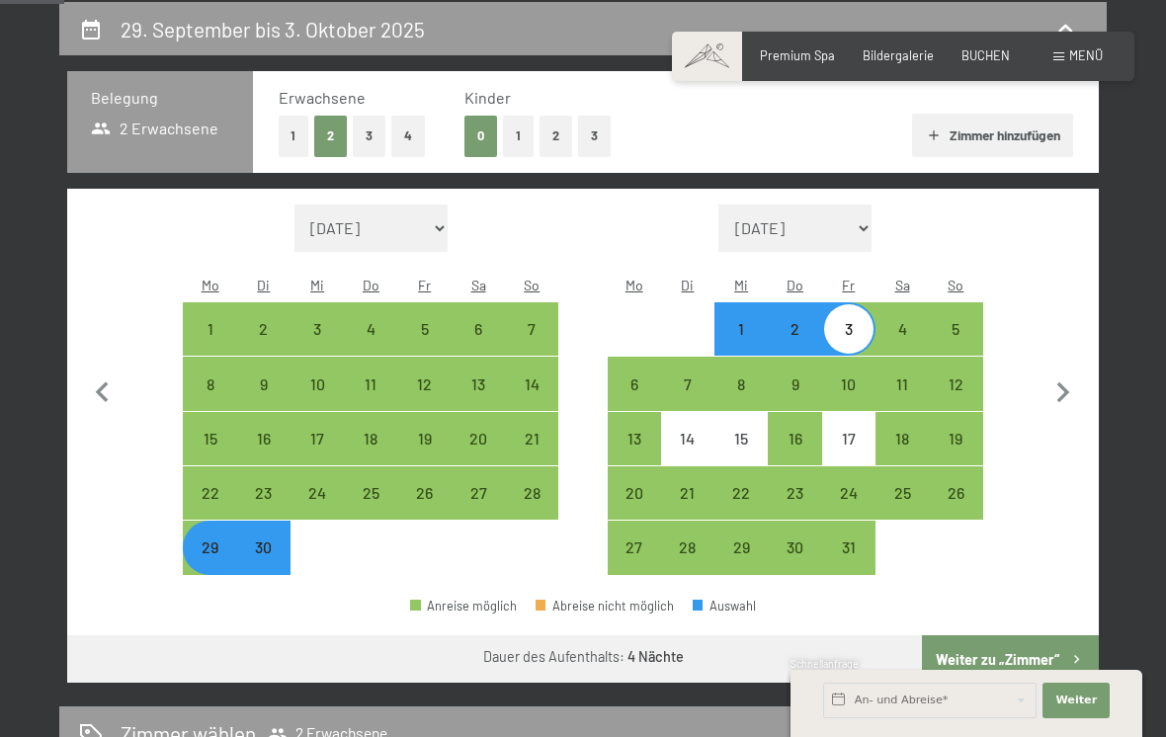
click at [547, 485] on div "28" at bounding box center [531, 509] width 49 height 49
select select "[DATE]"
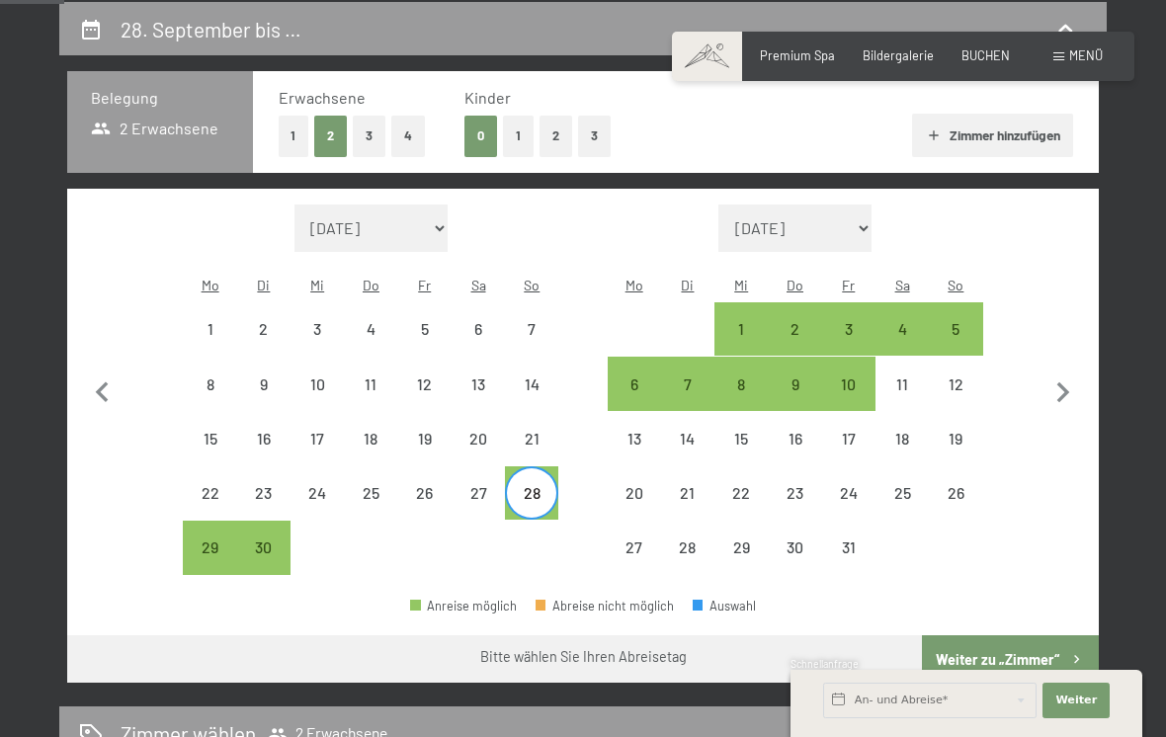
click at [851, 321] on div "3" at bounding box center [848, 345] width 49 height 49
select select "2025-09-01"
select select "2025-10-01"
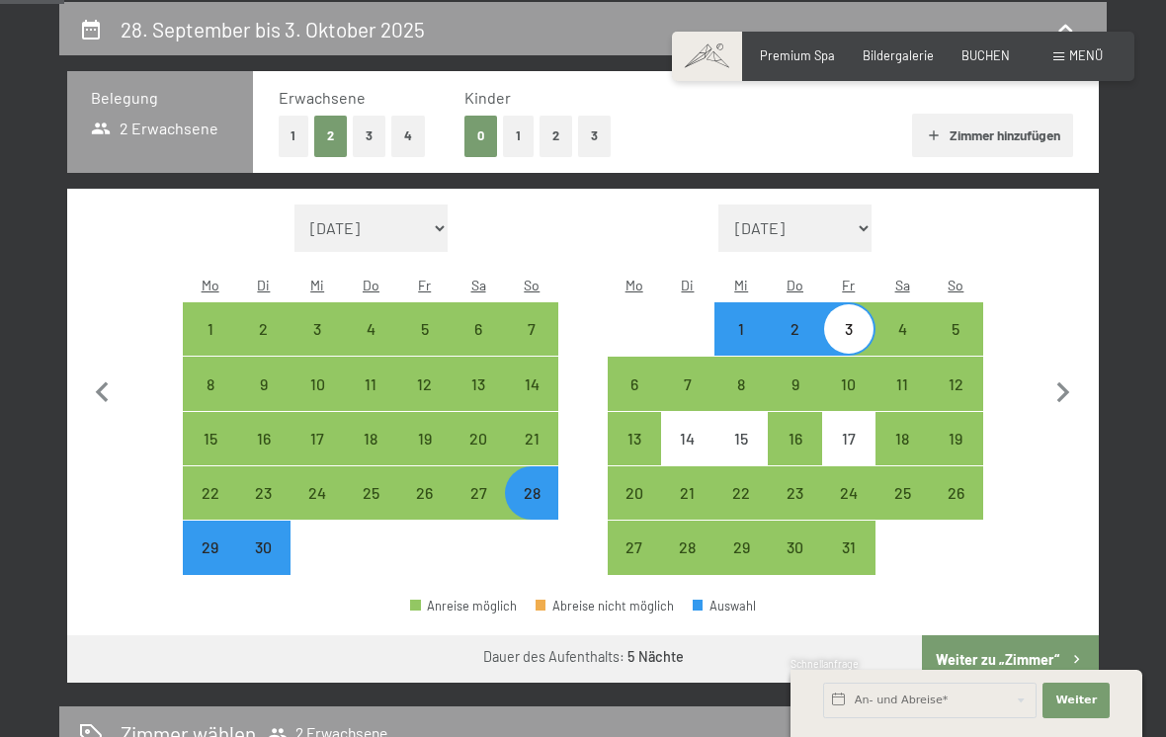
click at [994, 641] on button "Weiter zu „Zimmer“" at bounding box center [1010, 658] width 177 height 47
select select "2025-09-01"
select select "2025-10-01"
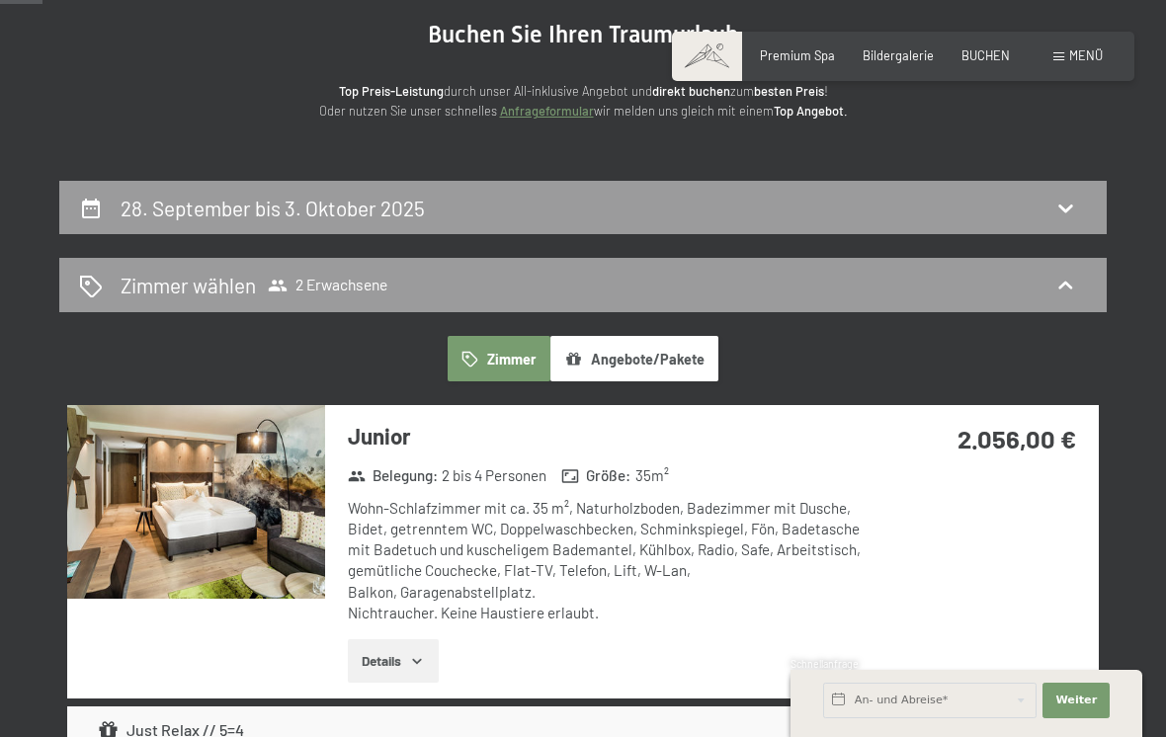
scroll to position [196, 0]
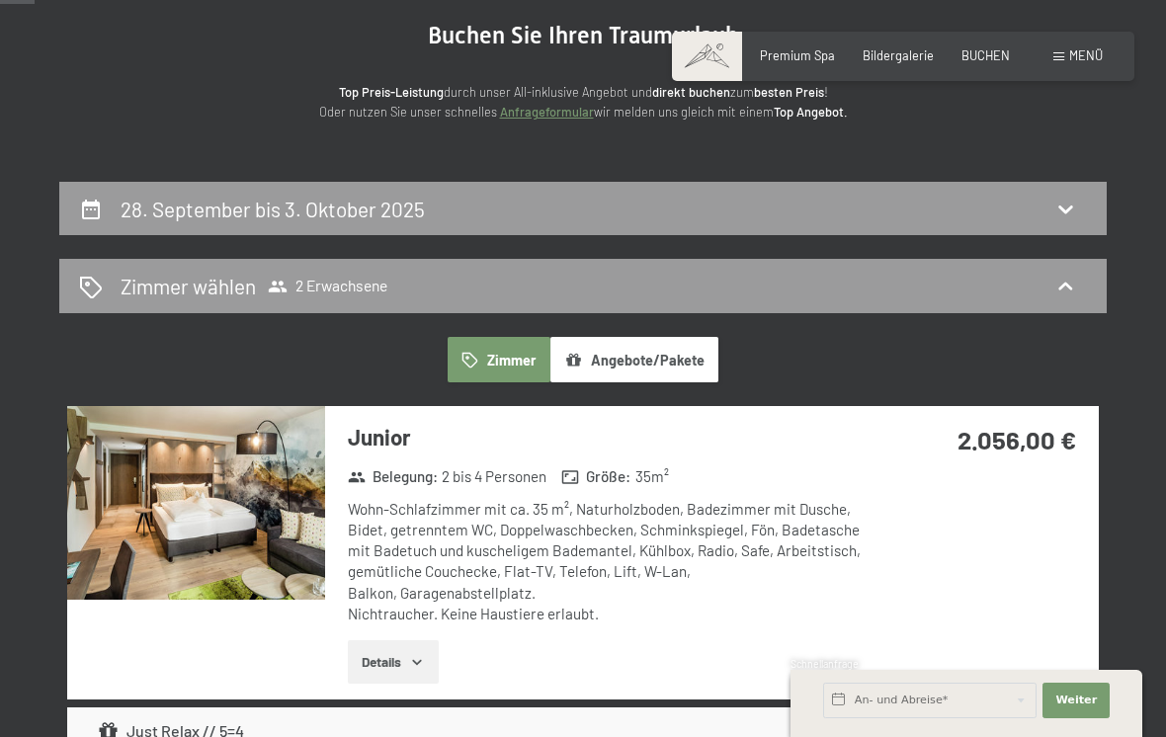
click at [1053, 205] on div "28. September bis 3. Oktober 2025" at bounding box center [583, 209] width 1008 height 29
select select "2025-09-01"
select select "2025-10-01"
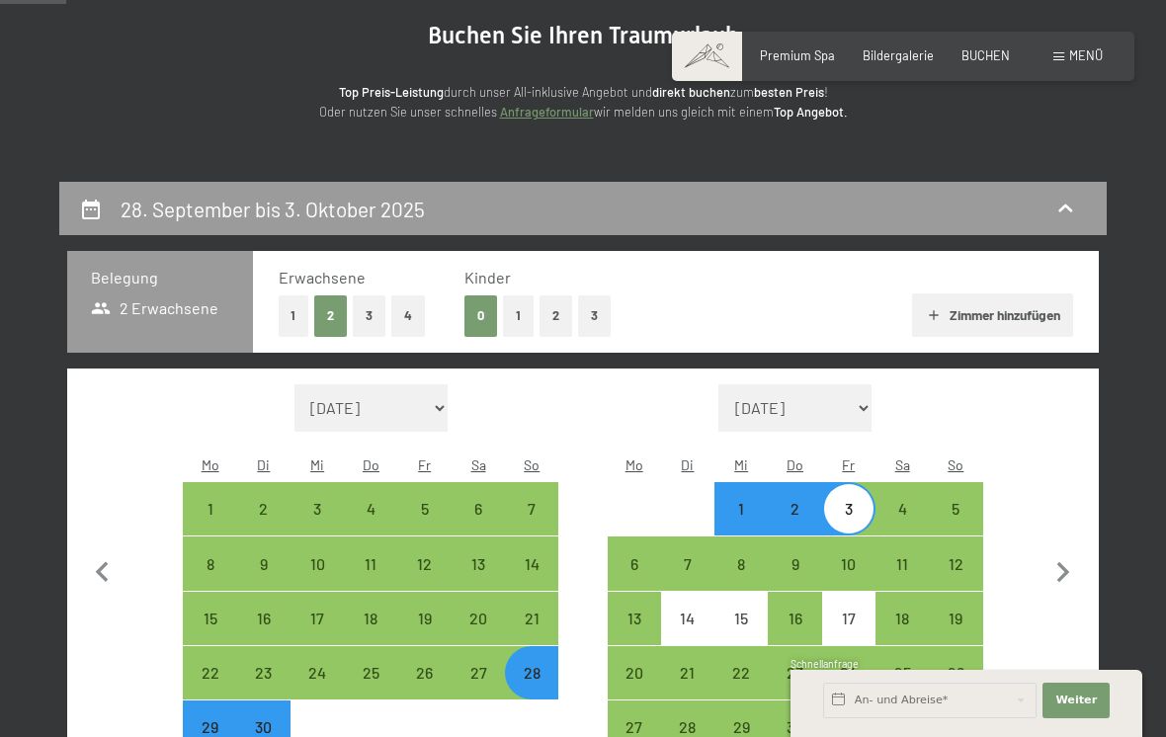
scroll to position [375, 0]
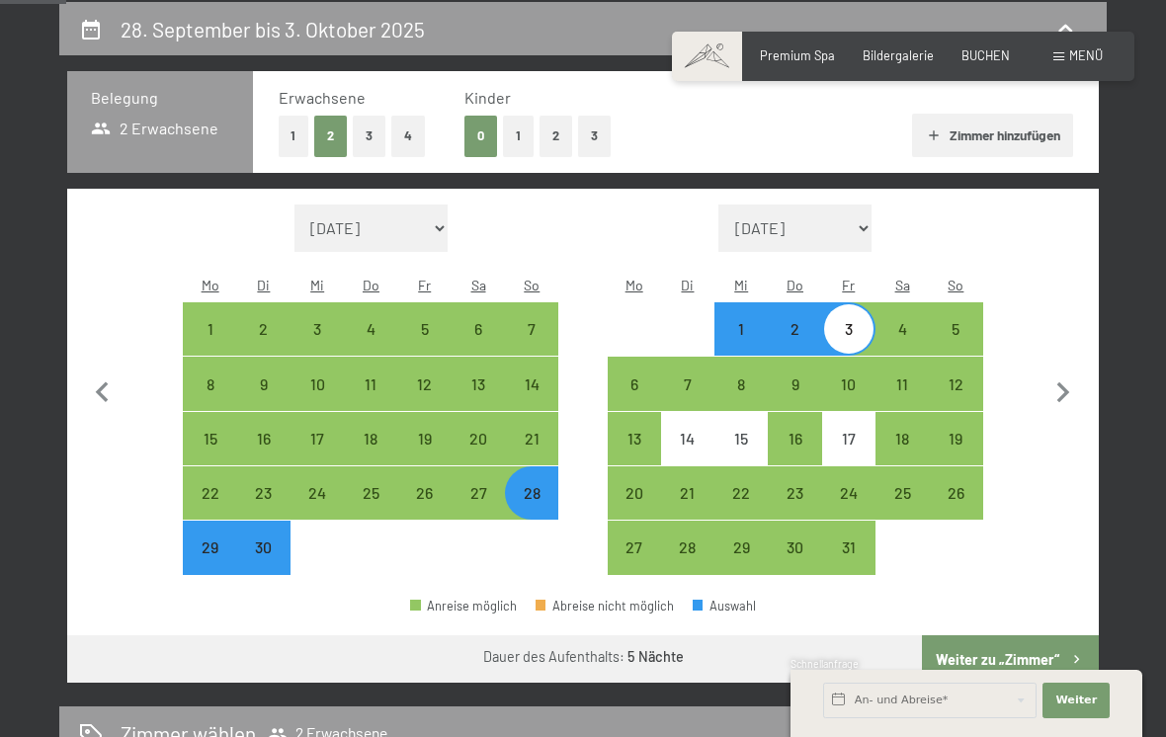
click at [209, 539] on div "29" at bounding box center [209, 563] width 49 height 49
select select "2025-09-01"
select select "2025-10-01"
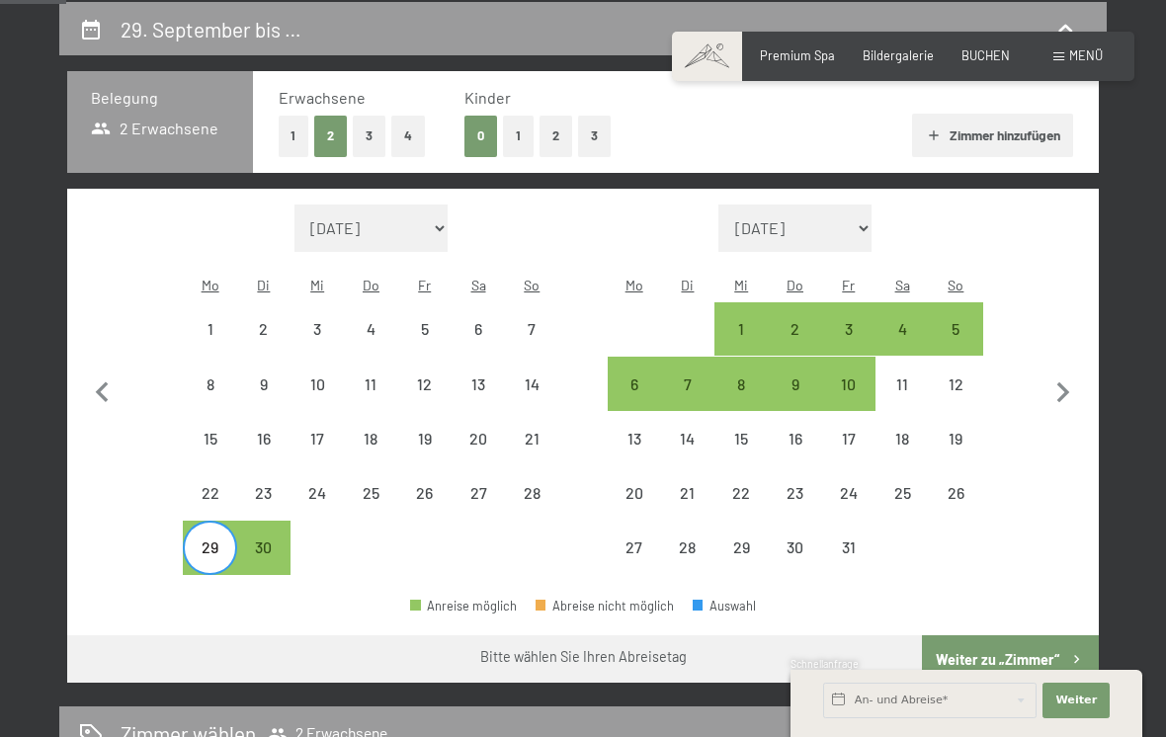
click at [854, 321] on div "3" at bounding box center [848, 345] width 49 height 49
select select "2025-09-01"
select select "2025-10-01"
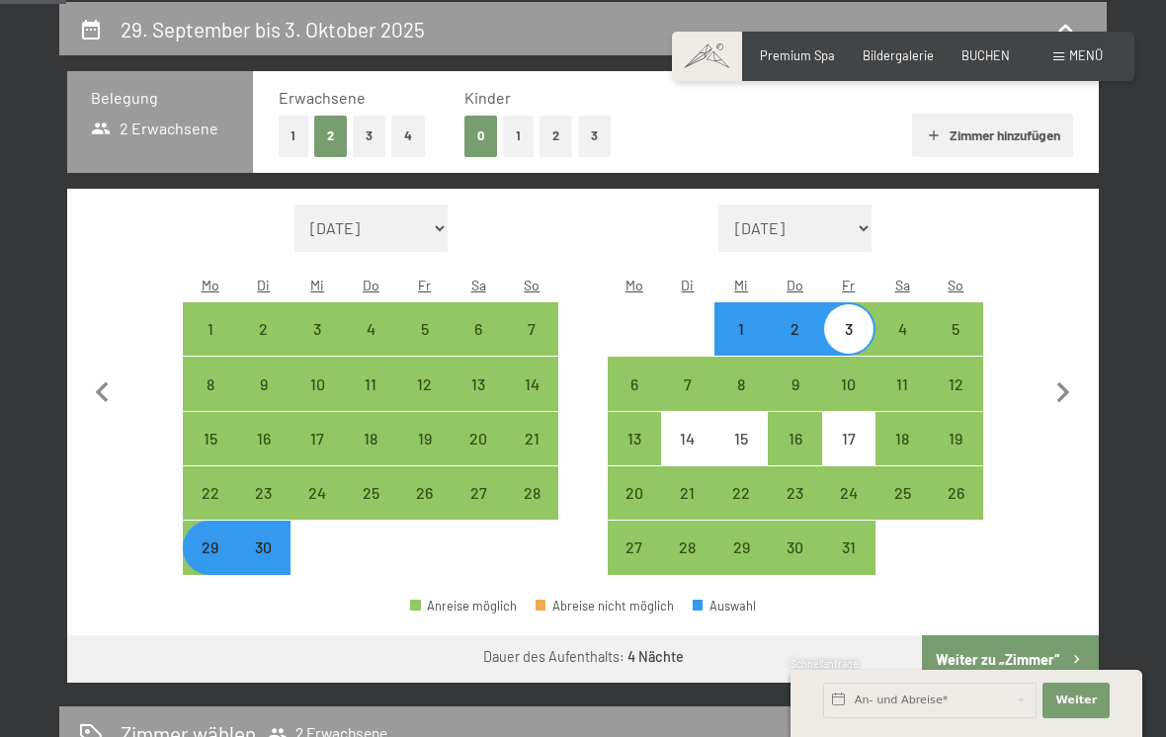
click at [1039, 643] on button "Weiter zu „Zimmer“" at bounding box center [1010, 658] width 177 height 47
select select "2025-09-01"
select select "2025-10-01"
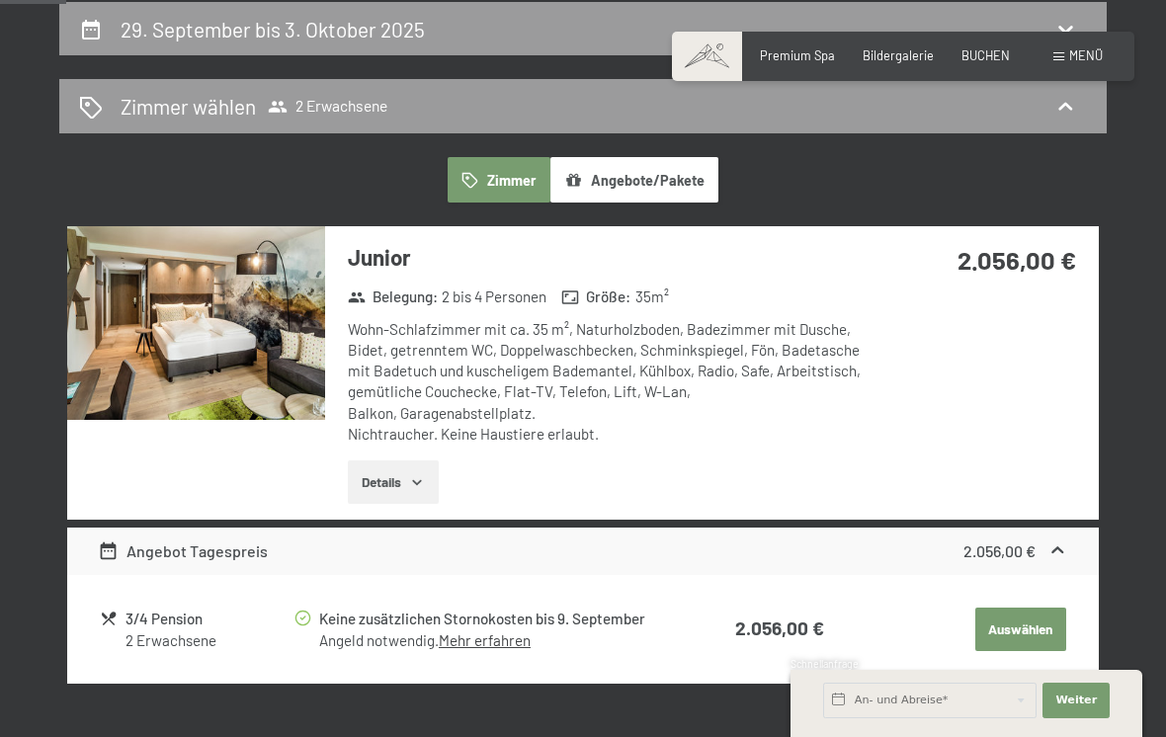
click at [514, 32] on div "29. September bis 3. Oktober 2025" at bounding box center [583, 29] width 1008 height 29
select select "2025-09-01"
select select "2025-10-01"
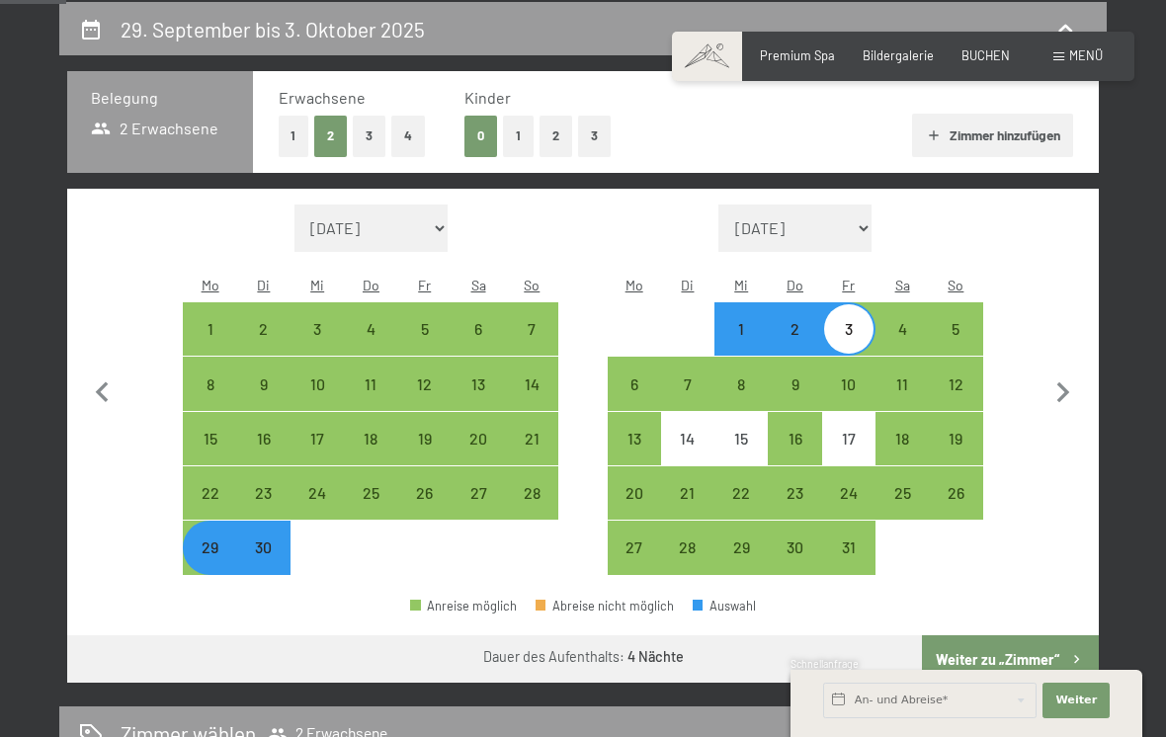
click at [542, 485] on div "28" at bounding box center [531, 509] width 49 height 49
select select "2025-09-01"
select select "2025-10-01"
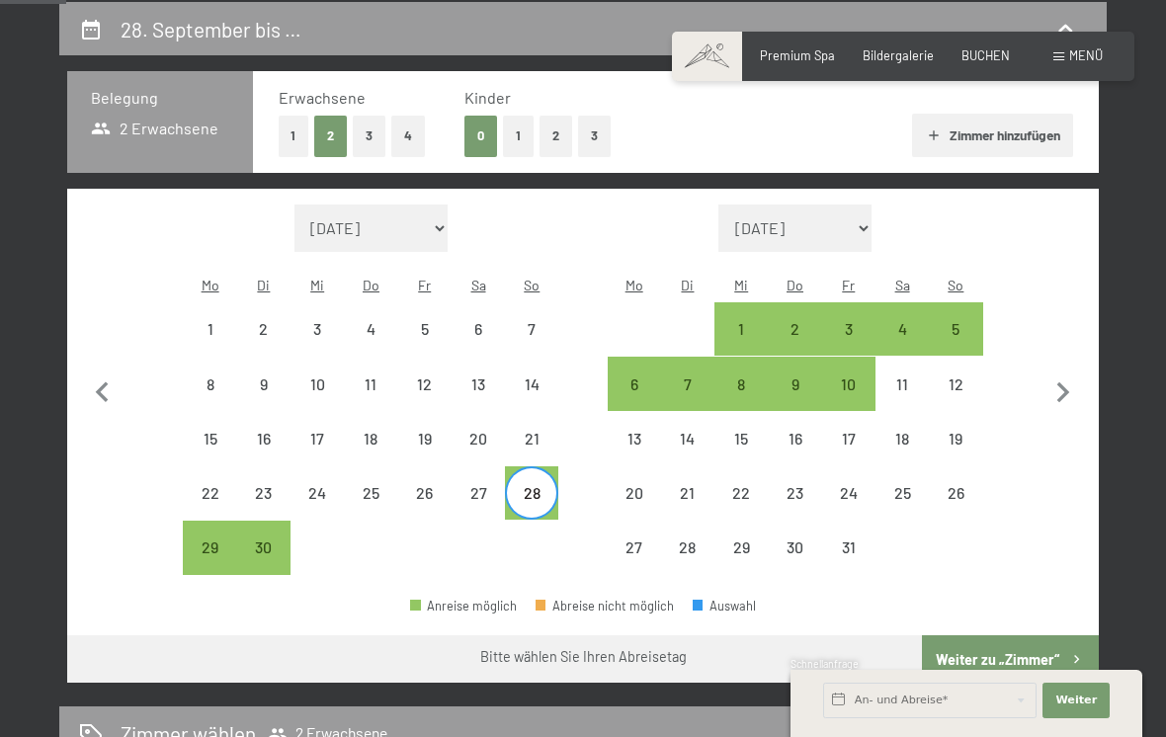
click at [852, 321] on div "3" at bounding box center [848, 345] width 49 height 49
select select "2025-09-01"
select select "2025-10-01"
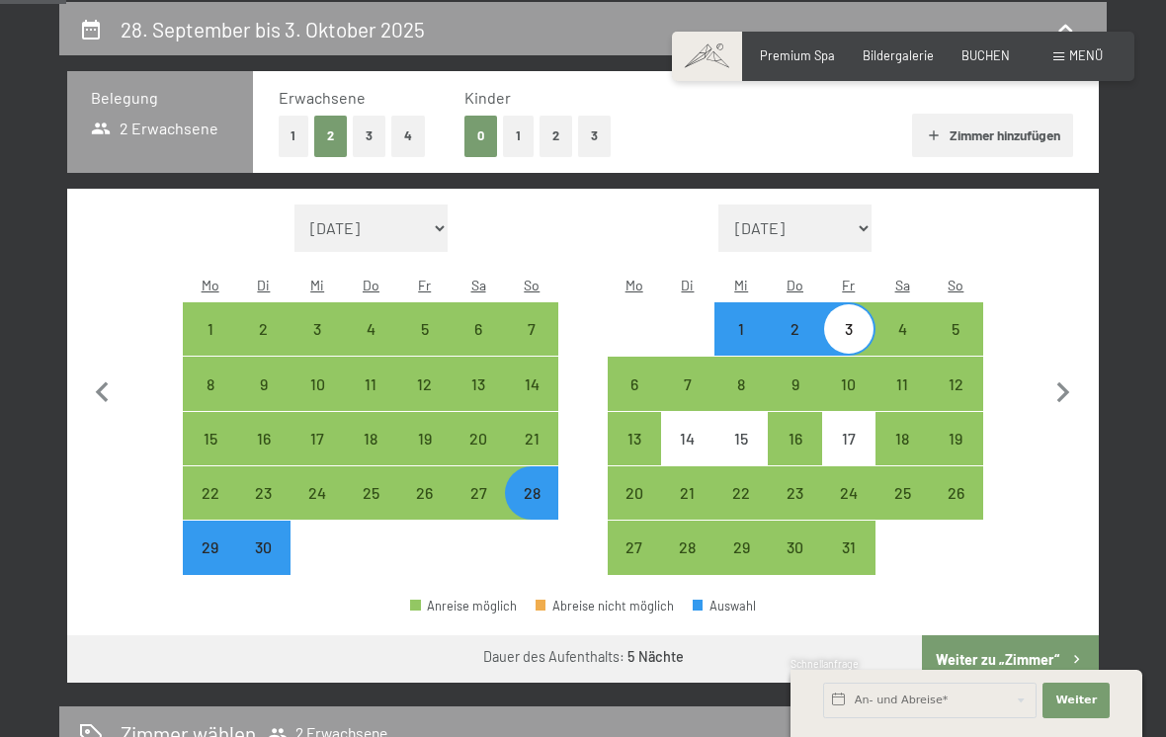
click at [1012, 641] on button "Weiter zu „Zimmer“" at bounding box center [1010, 658] width 177 height 47
select select "2025-09-01"
select select "2025-10-01"
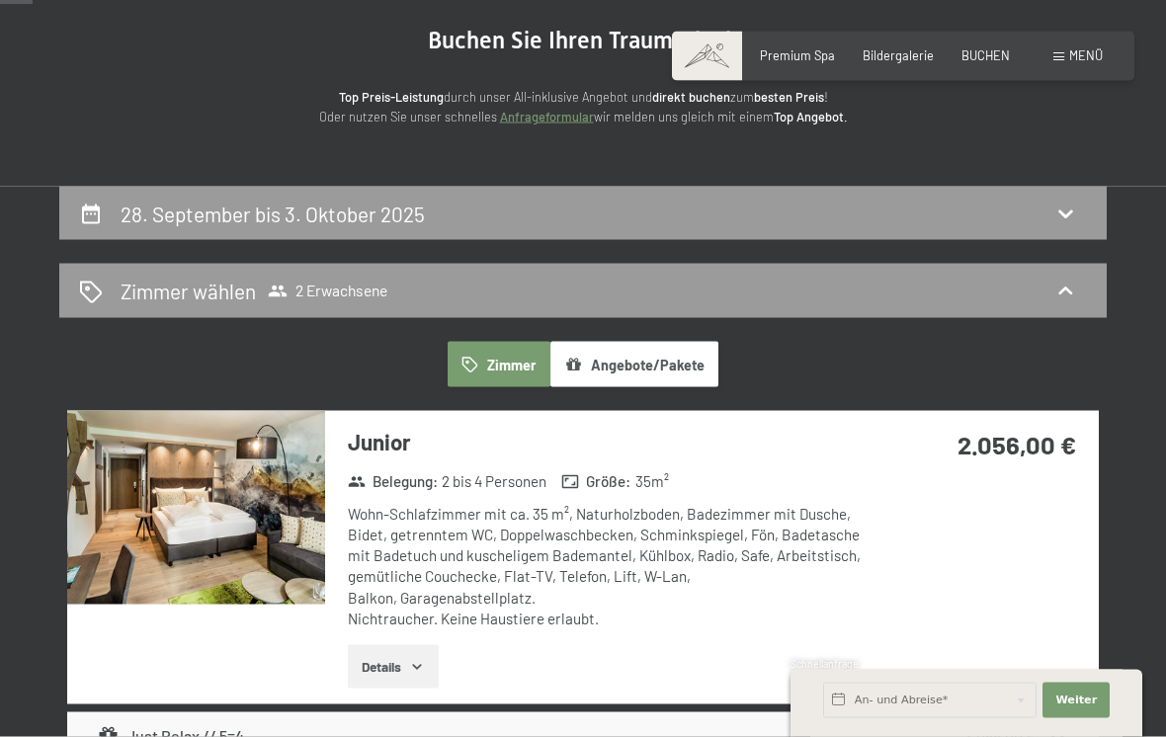
scroll to position [183, 0]
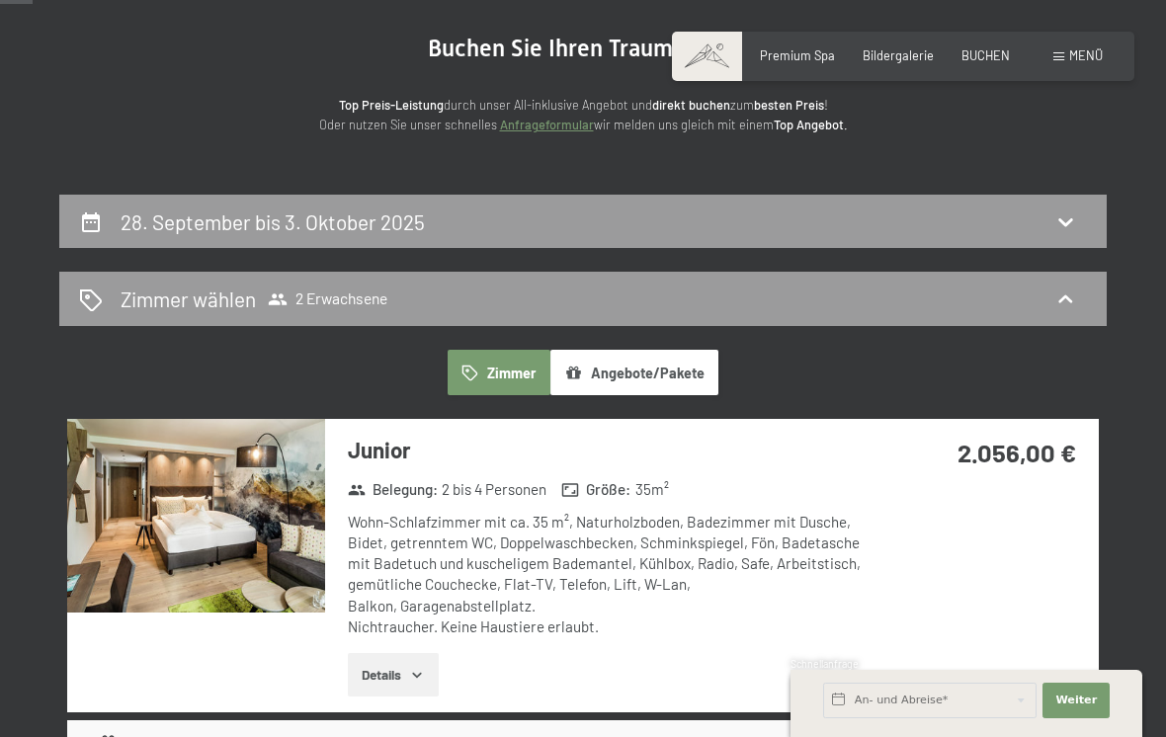
click at [754, 222] on div "28. September bis 3. Oktober 2025" at bounding box center [583, 221] width 1008 height 29
select select "2025-09-01"
select select "2025-10-01"
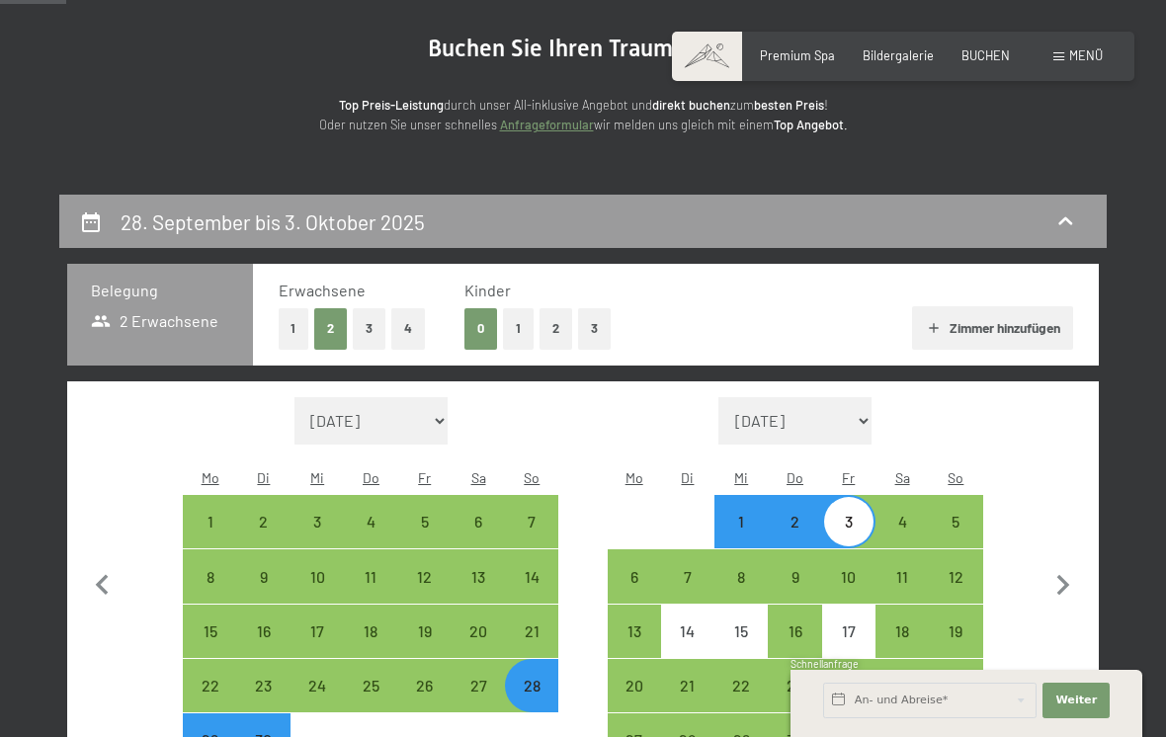
scroll to position [375, 0]
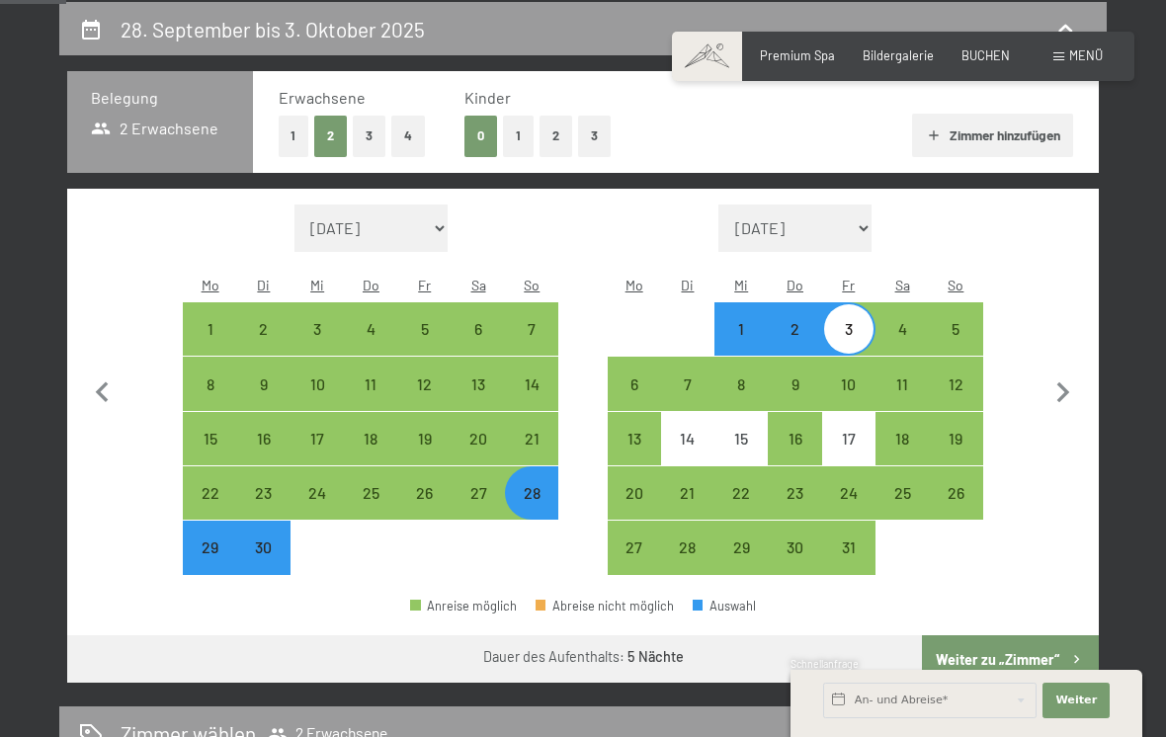
click at [289, 540] on div "30" at bounding box center [263, 563] width 49 height 49
select select "2025-09-01"
select select "2025-10-01"
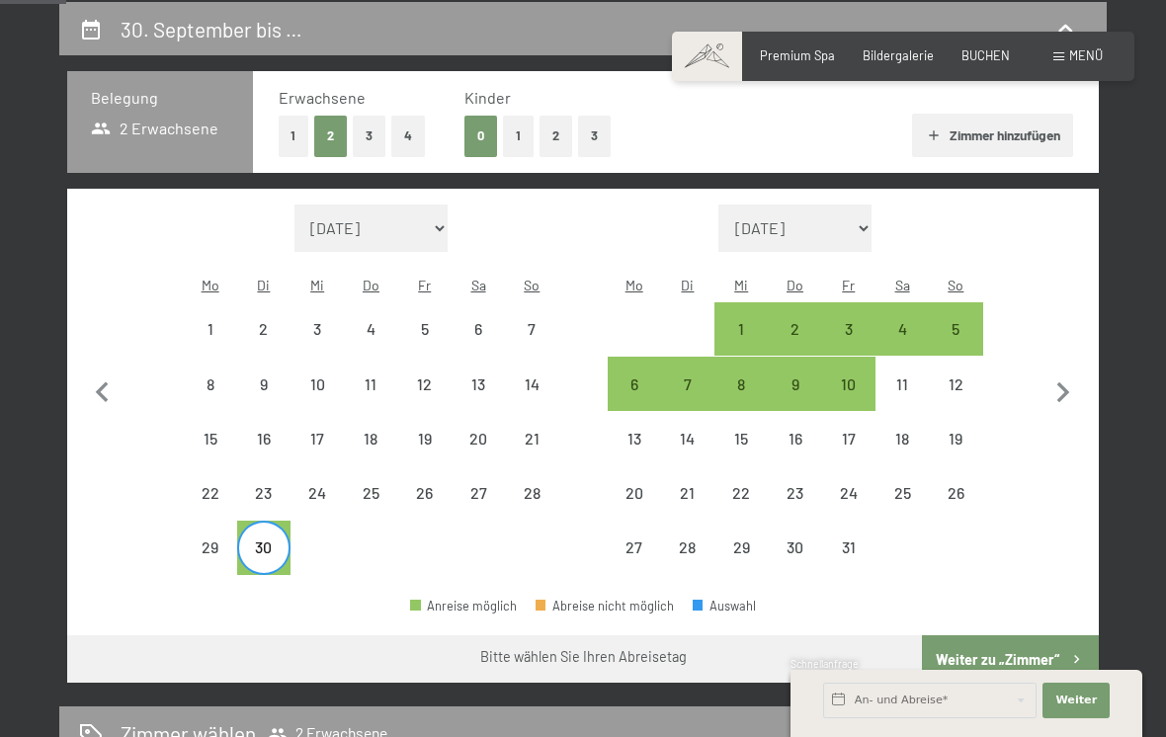
click at [799, 321] on div "2" at bounding box center [794, 345] width 49 height 49
select select "2025-09-01"
select select "2025-10-01"
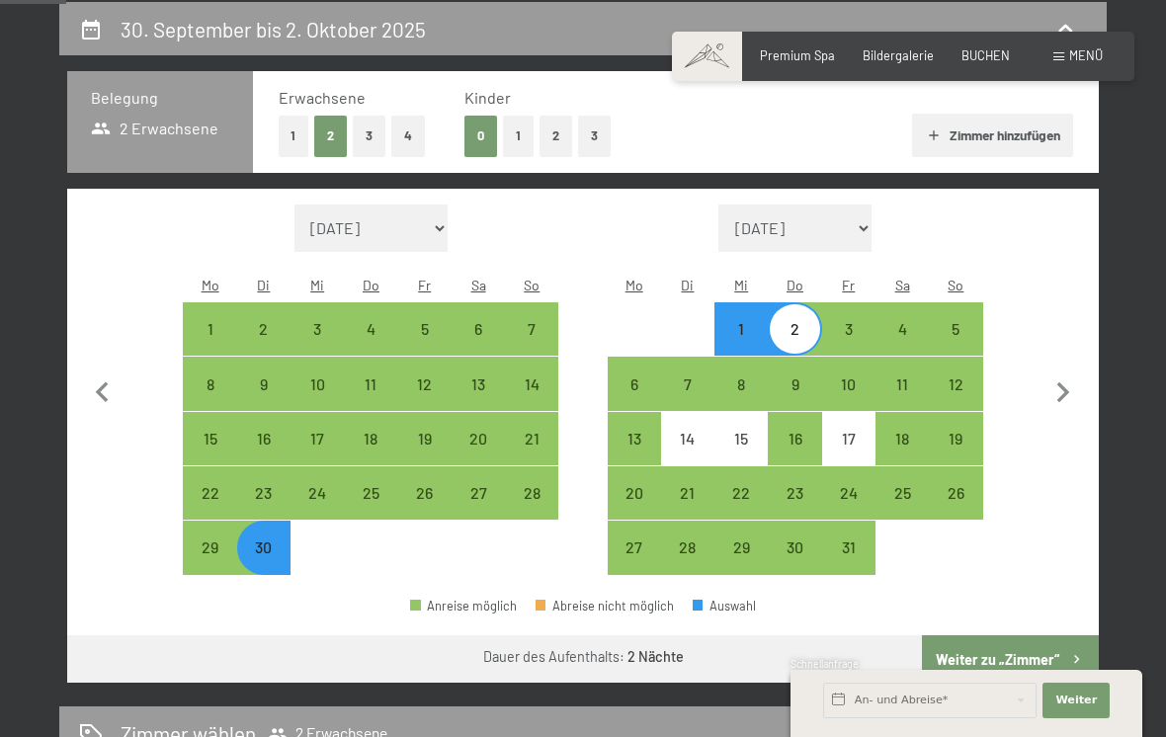
click at [990, 638] on button "Weiter zu „Zimmer“" at bounding box center [1010, 658] width 177 height 47
select select "2025-09-01"
select select "2025-10-01"
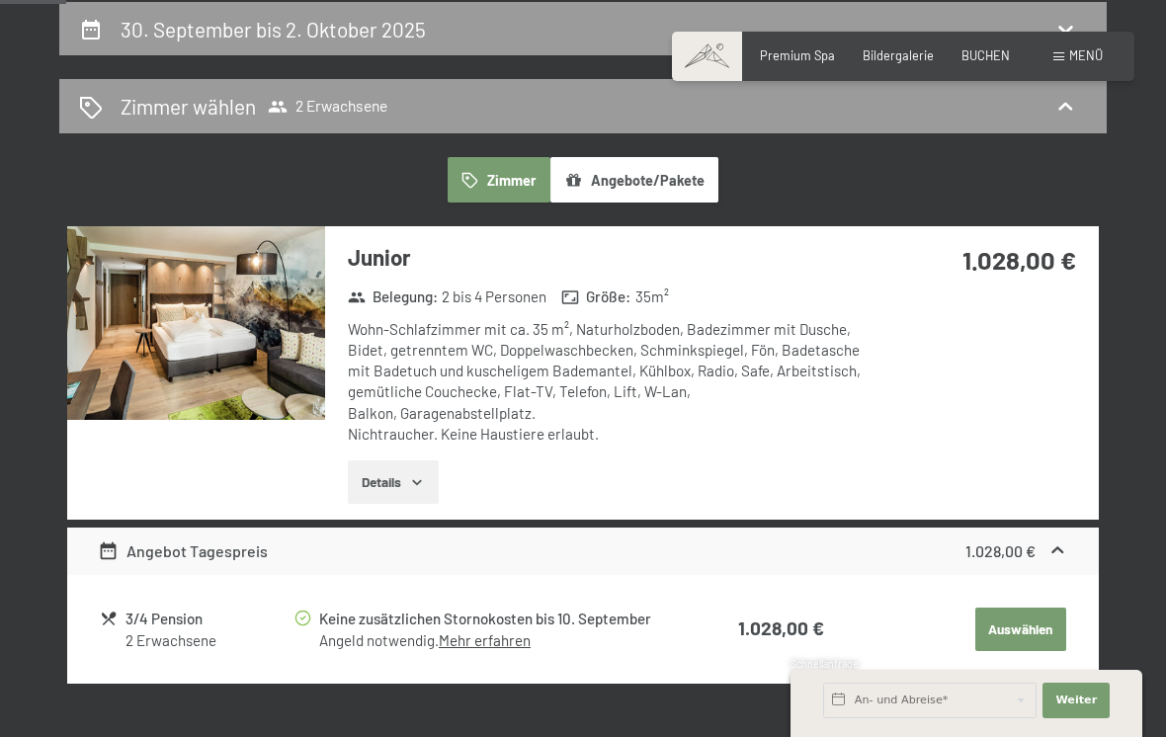
click at [570, 33] on div "30. September bis 2. Oktober 2025" at bounding box center [583, 29] width 1008 height 29
select select "2025-09-01"
select select "2025-10-01"
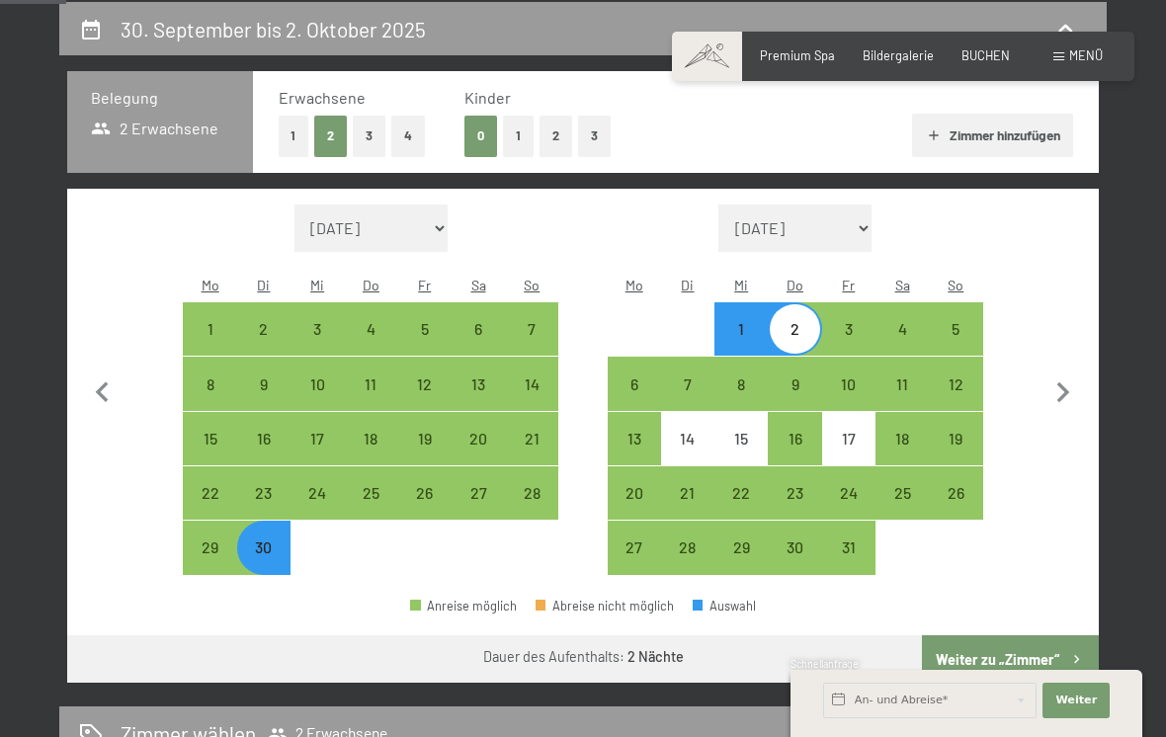
click at [536, 485] on div "28" at bounding box center [531, 509] width 49 height 49
select select "2025-09-01"
select select "2025-10-01"
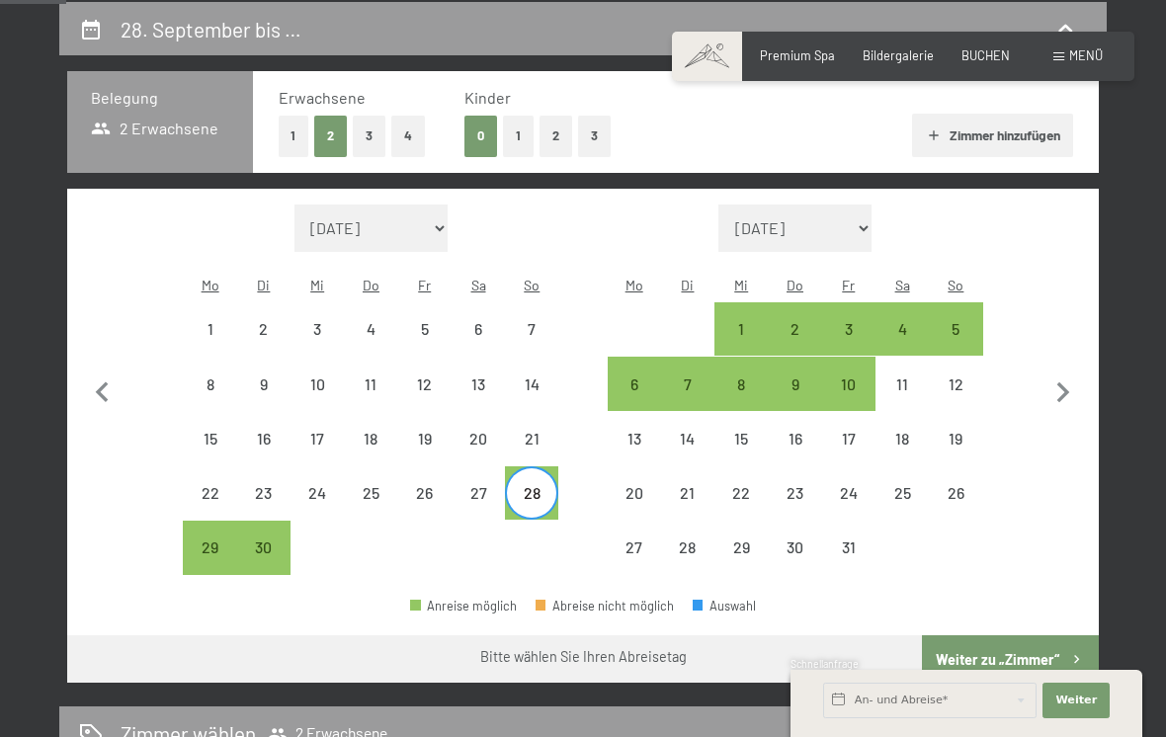
click at [846, 321] on div "3" at bounding box center [848, 345] width 49 height 49
select select "2025-09-01"
select select "2025-10-01"
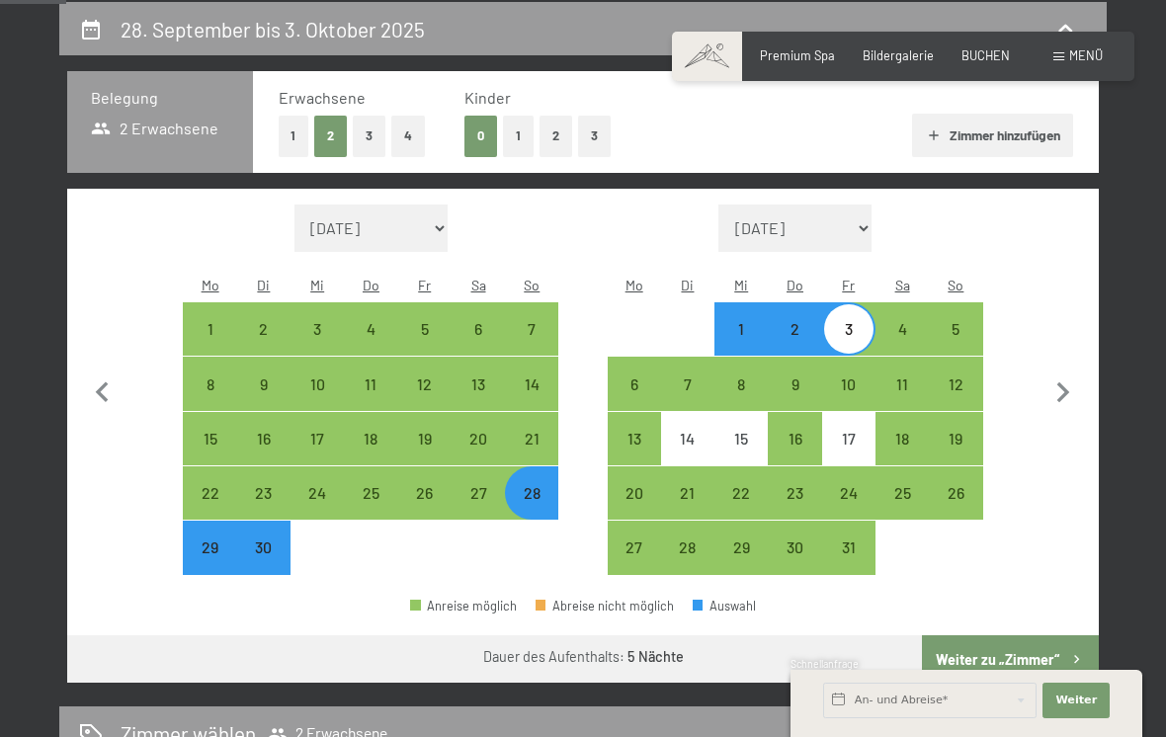
click at [992, 635] on button "Weiter zu „Zimmer“" at bounding box center [1010, 658] width 177 height 47
select select "2025-09-01"
select select "2025-10-01"
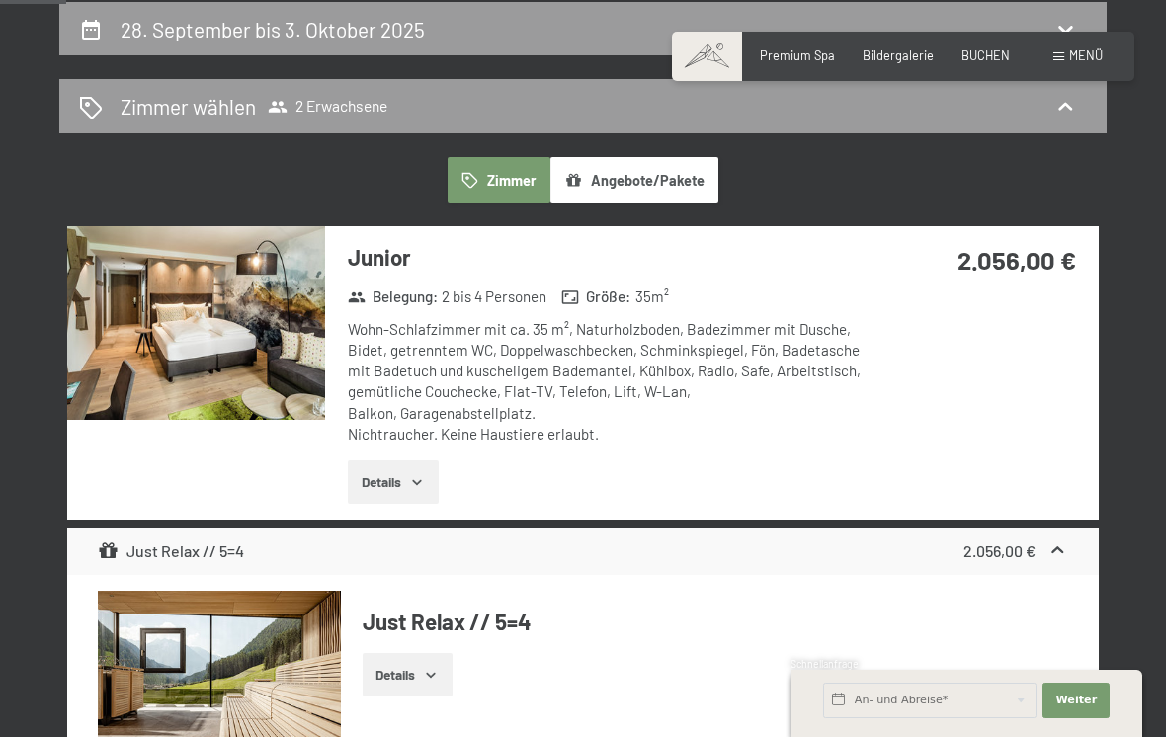
click at [603, 36] on div "28. September bis 3. Oktober 2025" at bounding box center [583, 29] width 1008 height 29
select select "2025-09-01"
select select "2025-10-01"
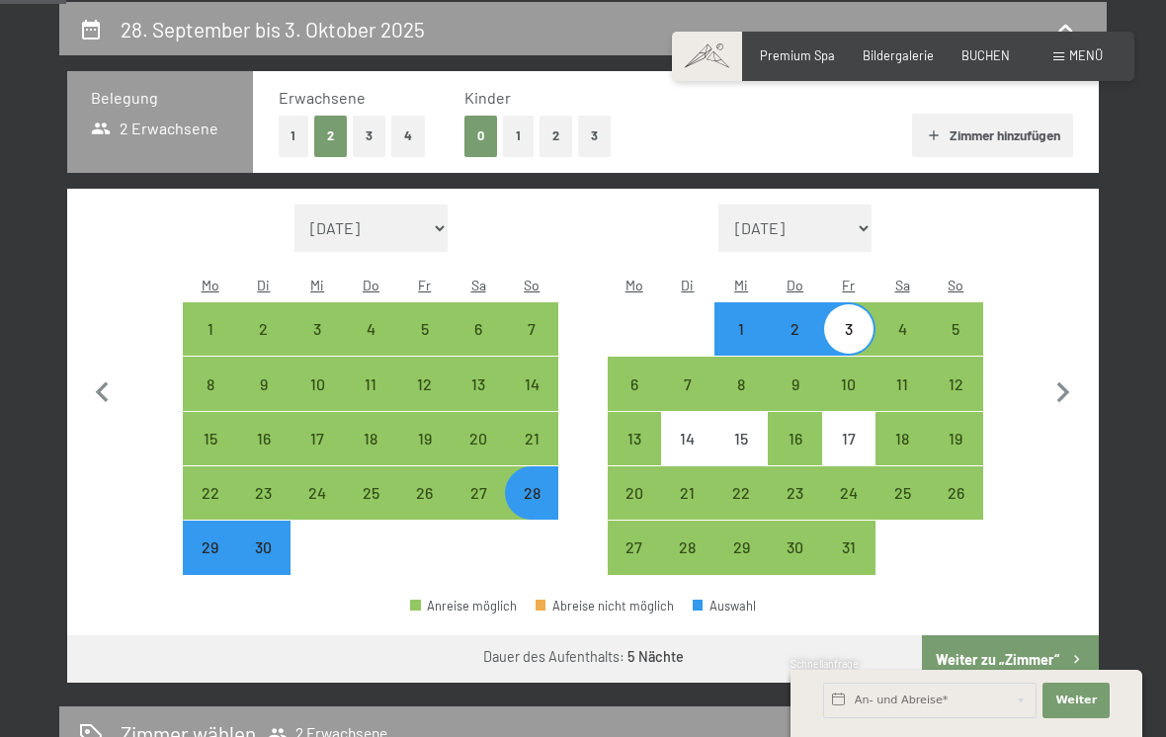
click at [216, 539] on div "29" at bounding box center [209, 563] width 49 height 49
select select "2025-09-01"
select select "2025-10-01"
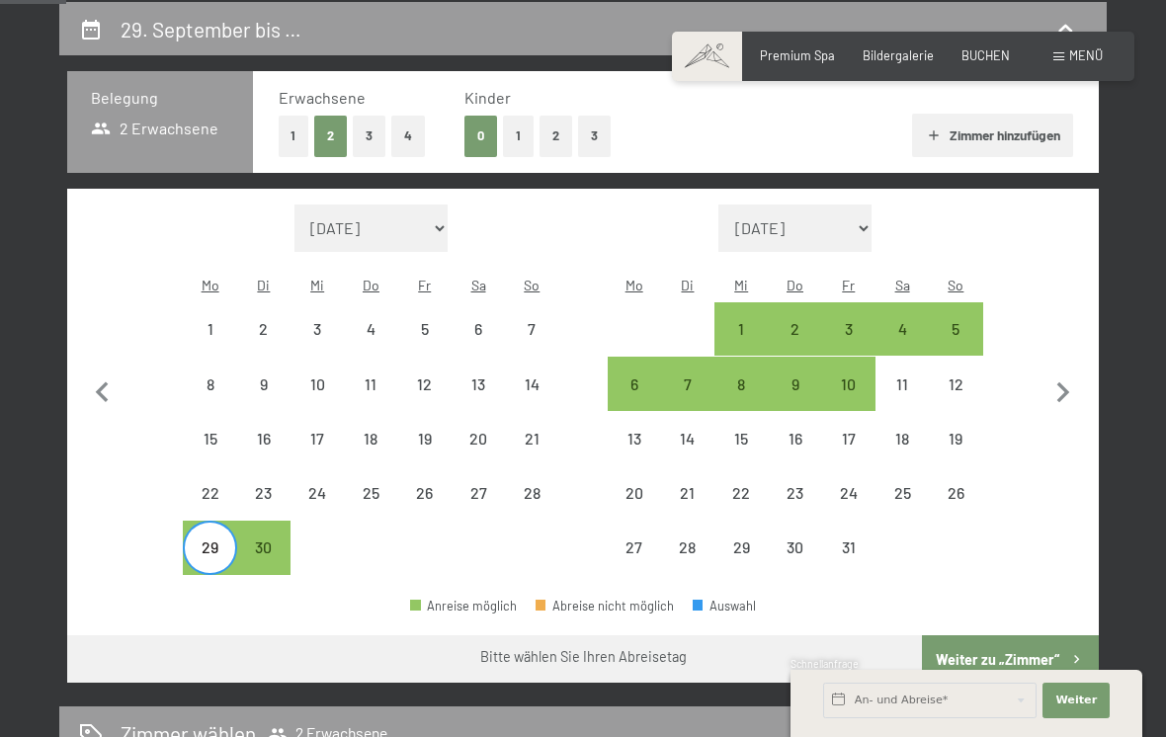
click at [856, 304] on div "3" at bounding box center [848, 328] width 49 height 49
select select "2025-09-01"
select select "2025-10-01"
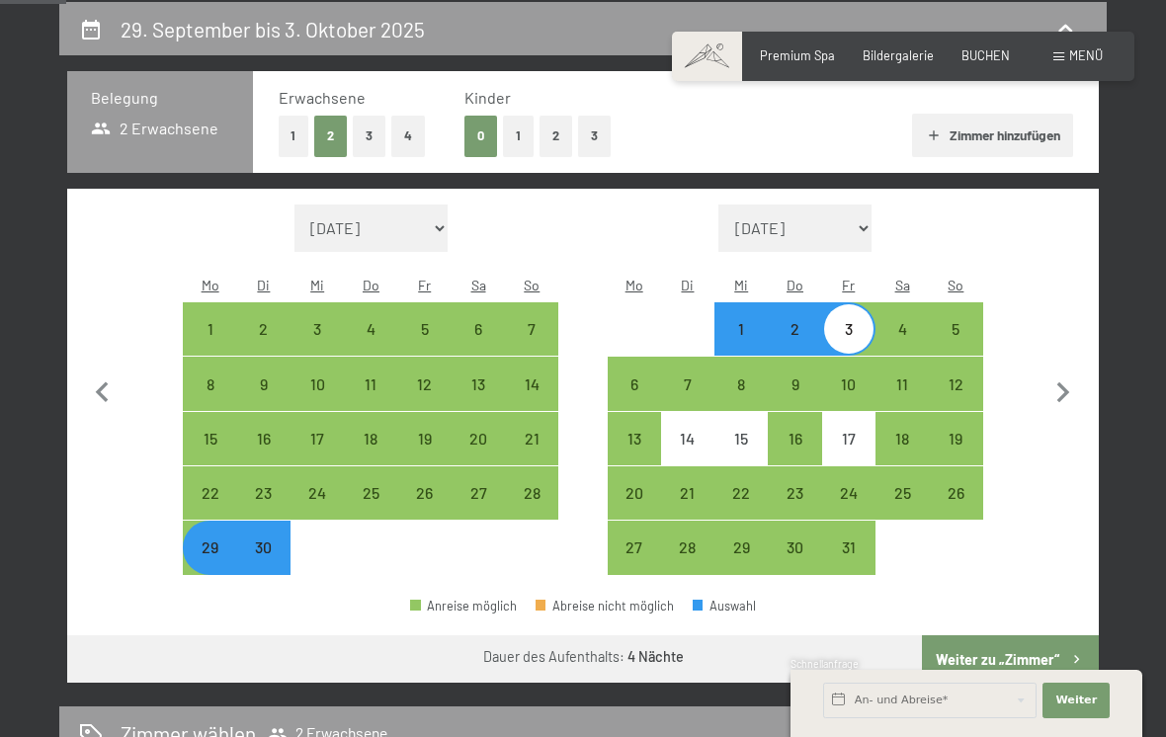
click at [1008, 639] on button "Weiter zu „Zimmer“" at bounding box center [1010, 658] width 177 height 47
select select "2025-09-01"
select select "2025-10-01"
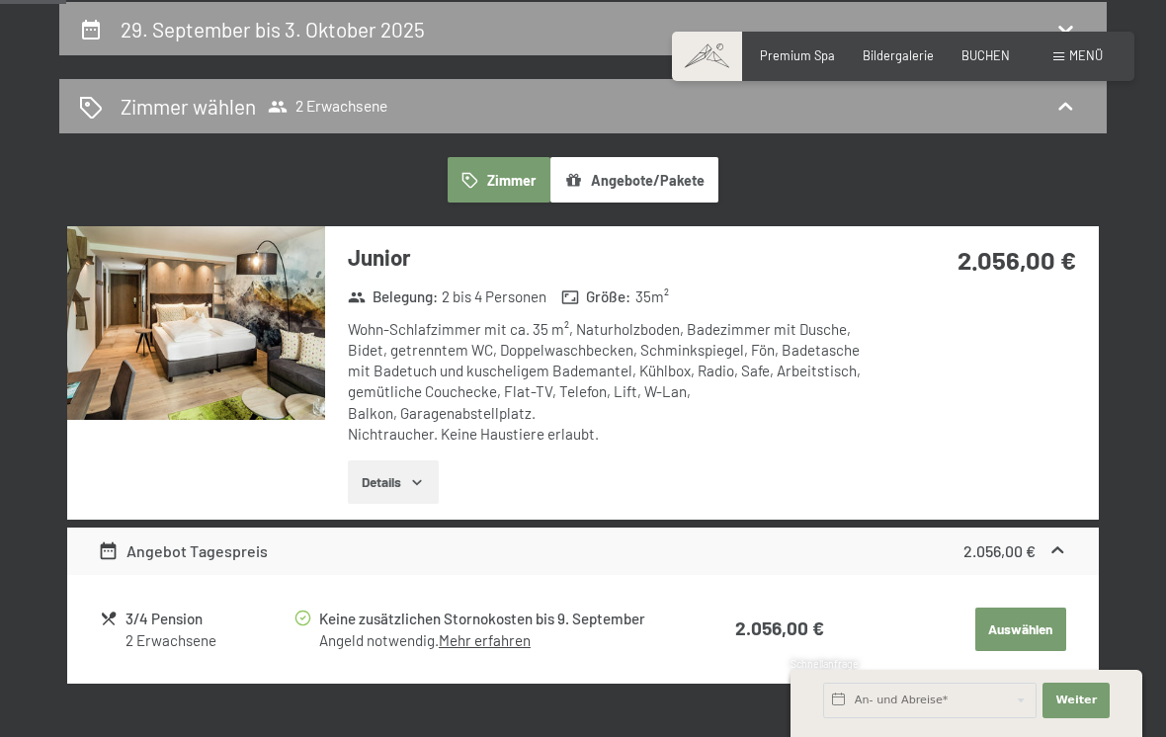
click at [536, 40] on div "29. September bis 3. Oktober 2025" at bounding box center [583, 29] width 1008 height 29
select select "2025-09-01"
select select "2025-10-01"
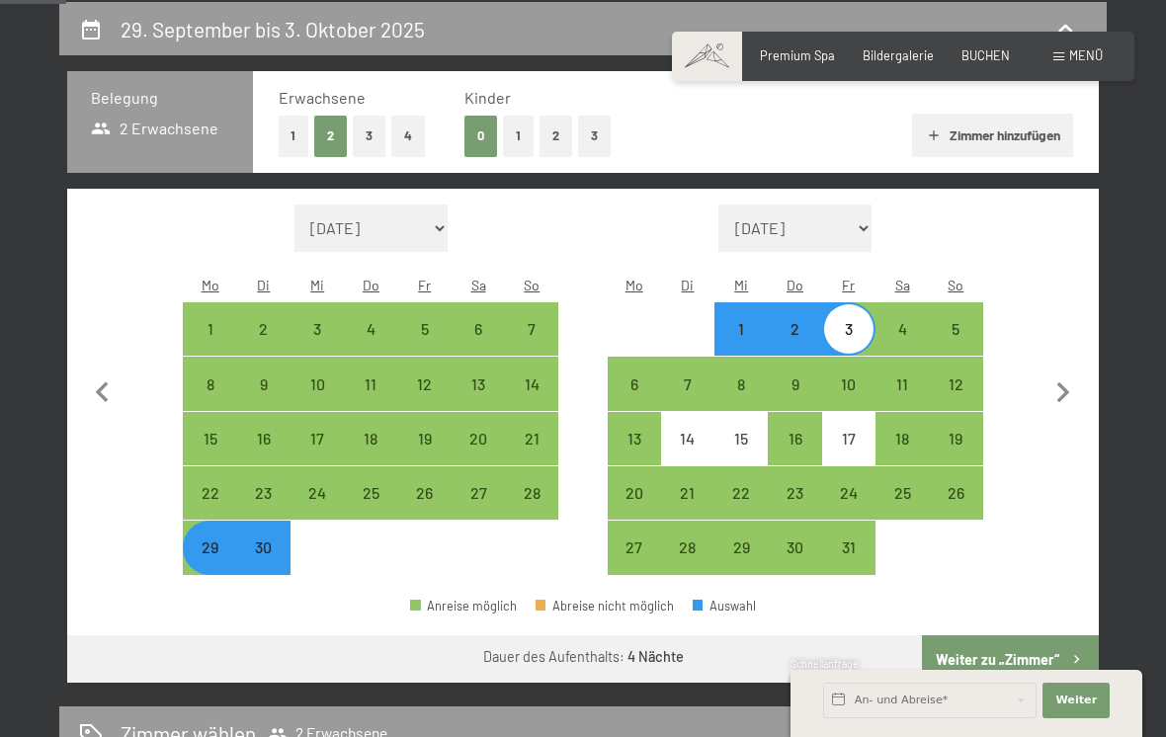
click at [534, 485] on div "28" at bounding box center [531, 509] width 49 height 49
select select "2025-09-01"
select select "2025-10-01"
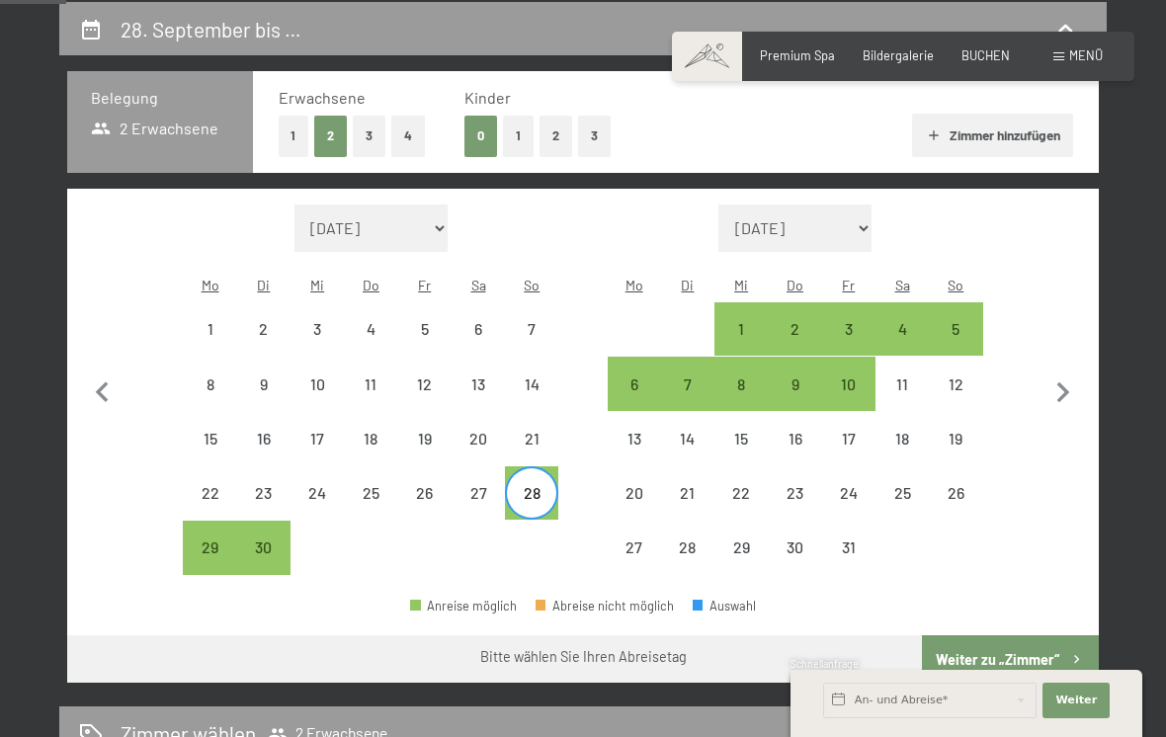
click at [850, 321] on div "3" at bounding box center [848, 345] width 49 height 49
select select "2025-09-01"
select select "2025-10-01"
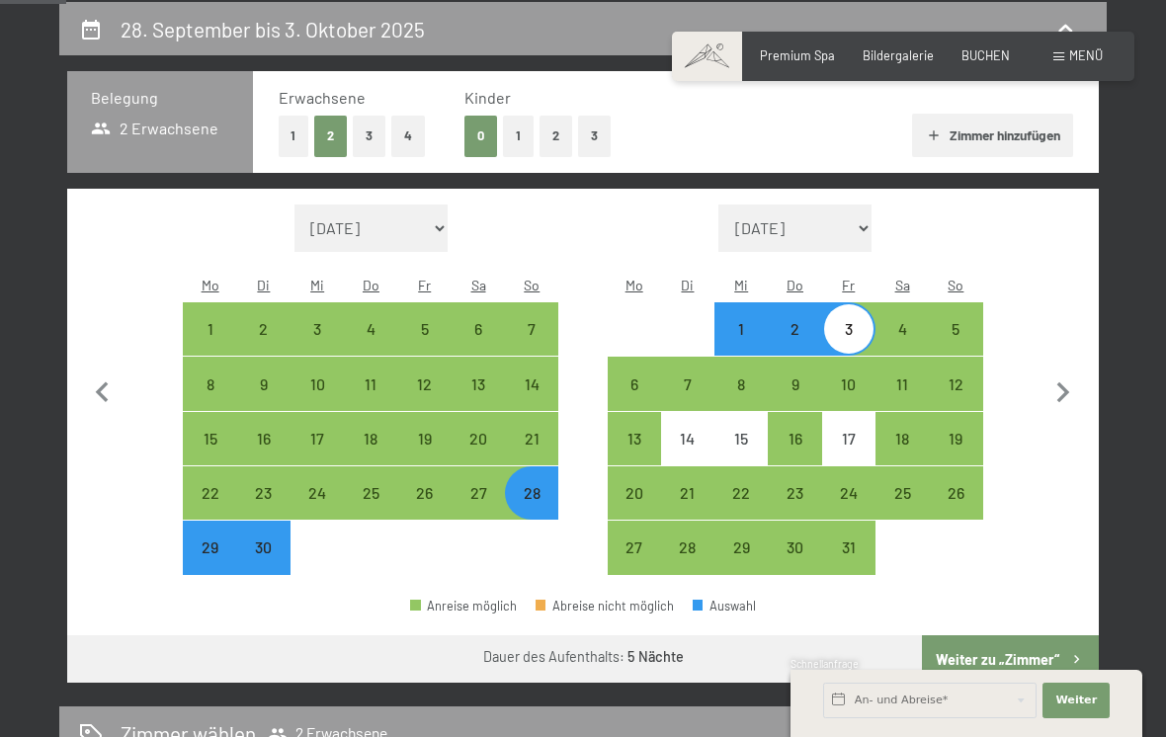
click at [990, 641] on button "Weiter zu „Zimmer“" at bounding box center [1010, 658] width 177 height 47
select select "2025-09-01"
select select "2025-10-01"
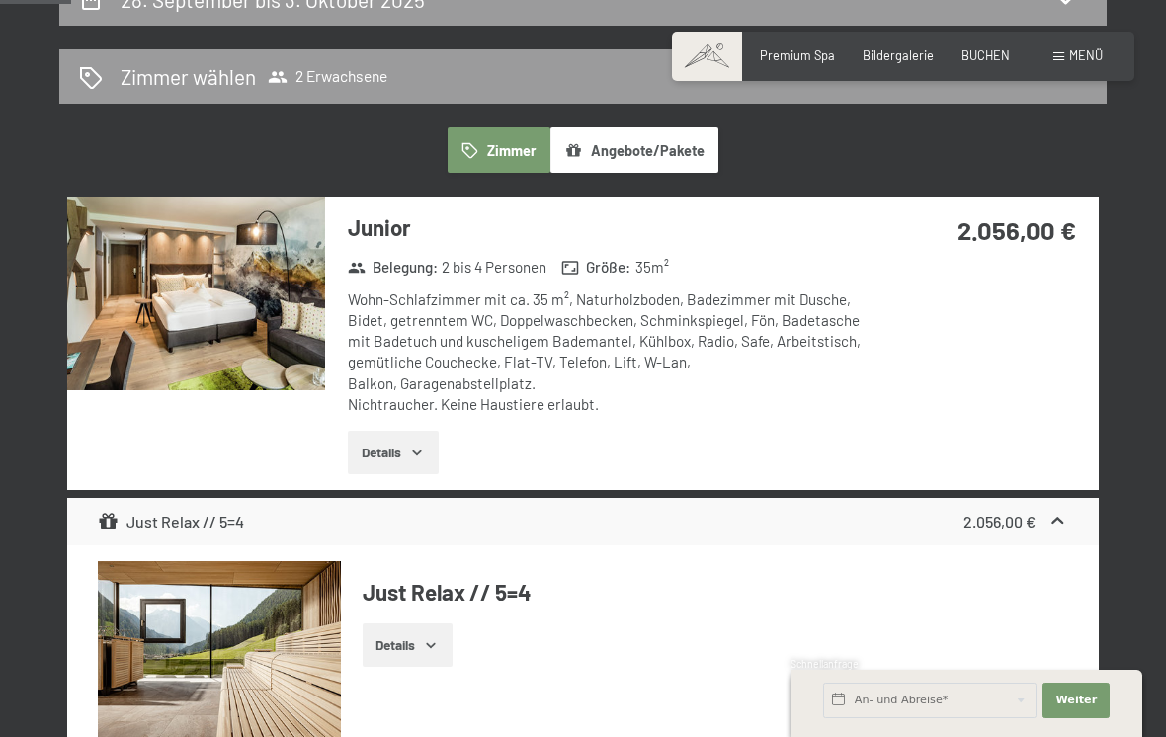
scroll to position [406, 0]
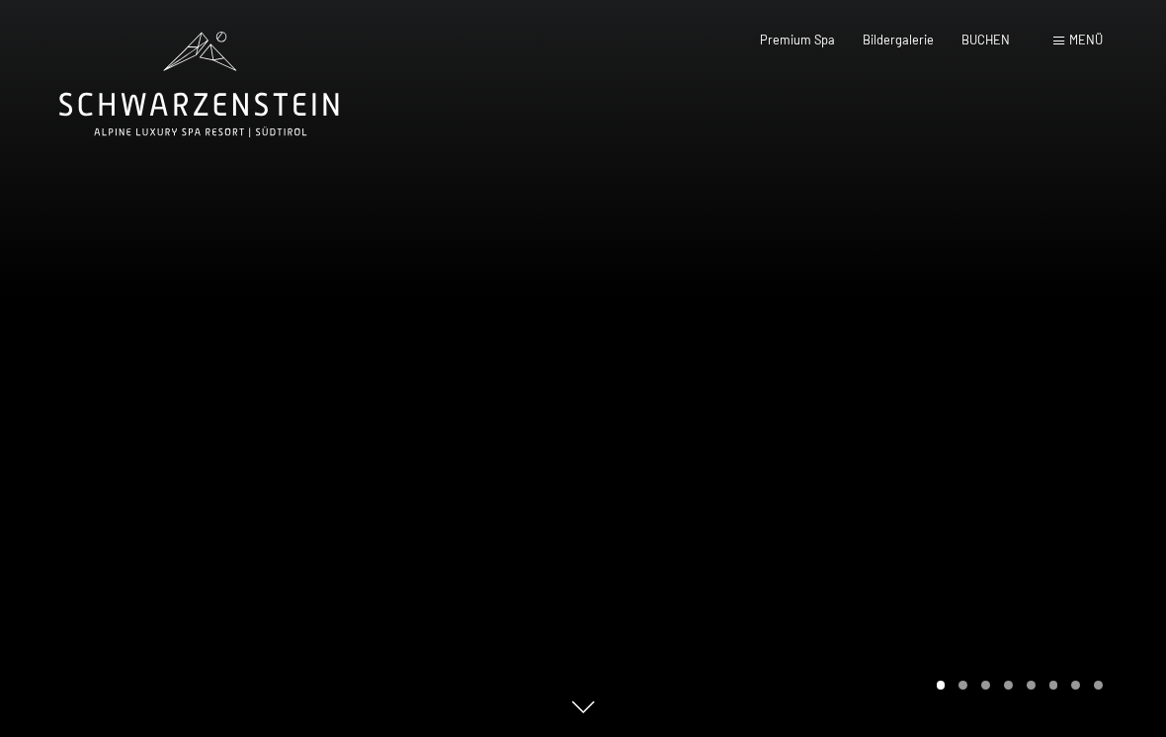
click at [1080, 36] on span "Menü" at bounding box center [1086, 40] width 34 height 16
